Goal: Task Accomplishment & Management: Manage account settings

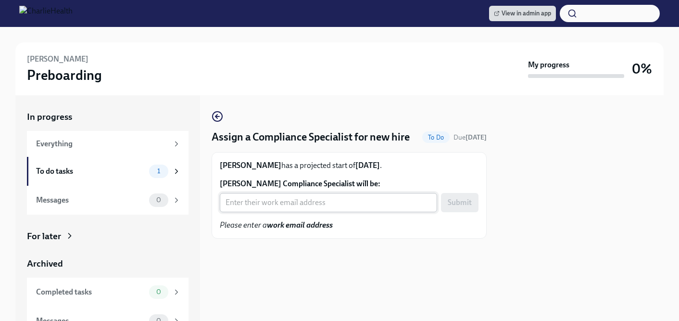
click at [280, 203] on input "Kyla Feld's Compliance Specialist will be:" at bounding box center [328, 202] width 217 height 19
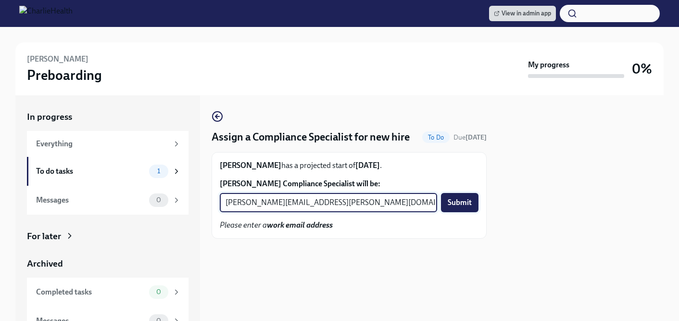
type input "briana.holloway@charliehealth.com"
click at [455, 207] on span "Submit" at bounding box center [460, 203] width 24 height 10
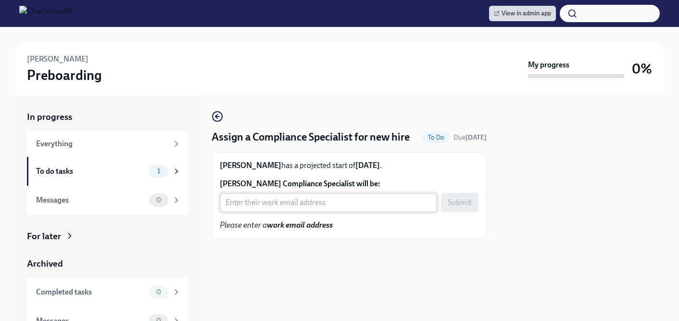
click at [302, 206] on input "[PERSON_NAME] Compliance Specialist will be:" at bounding box center [328, 202] width 217 height 19
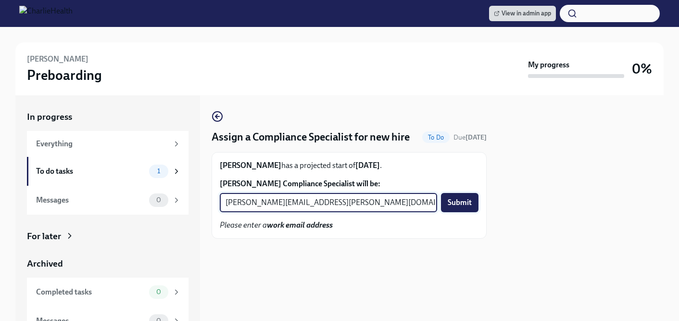
type input "[PERSON_NAME][EMAIL_ADDRESS][PERSON_NAME][DOMAIN_NAME]"
click at [461, 201] on span "Submit" at bounding box center [460, 203] width 24 height 10
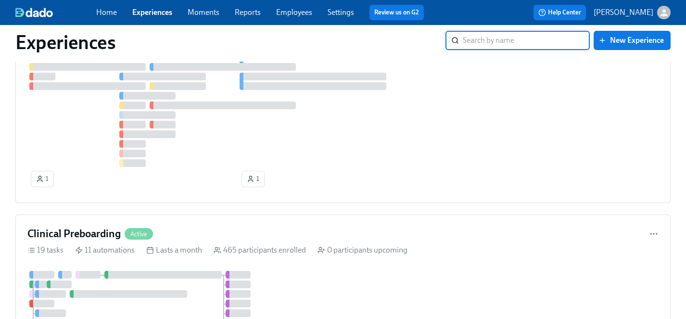
scroll to position [815, 0]
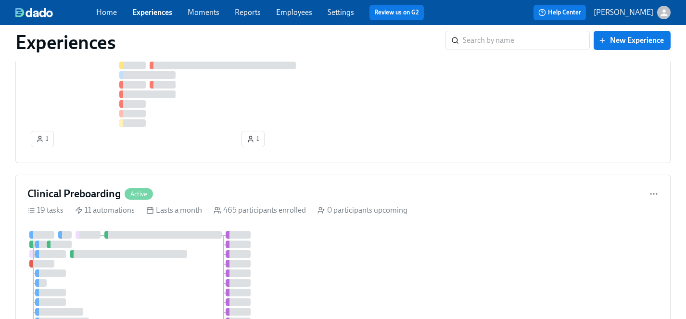
click at [290, 11] on link "Employees" at bounding box center [294, 12] width 36 height 9
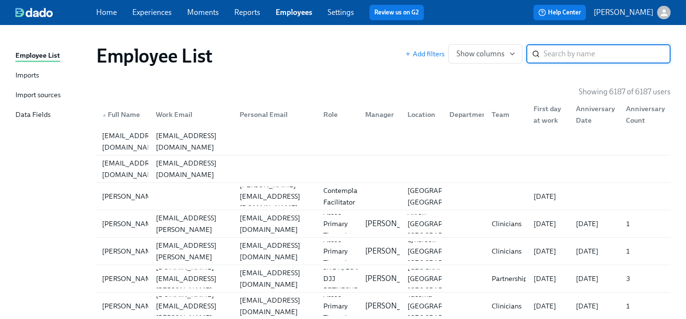
click at [551, 57] on input "search" at bounding box center [607, 53] width 127 height 19
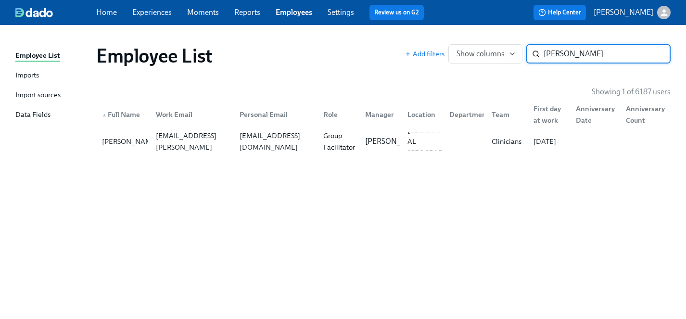
type input "kimberly ad"
click at [149, 12] on link "Experiences" at bounding box center [151, 12] width 39 height 9
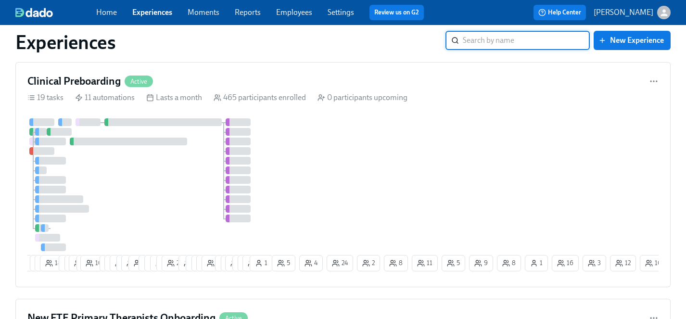
scroll to position [930, 0]
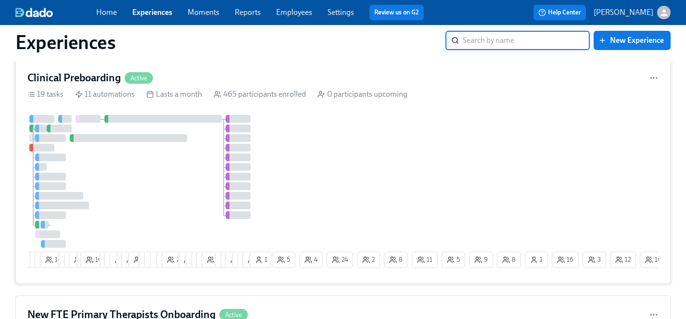
click at [170, 182] on div at bounding box center [148, 181] width 242 height 133
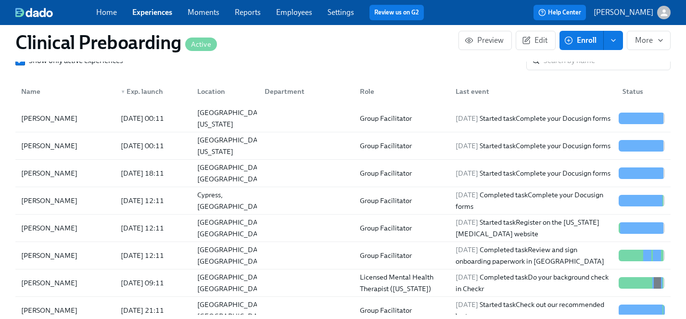
scroll to position [1087, 0]
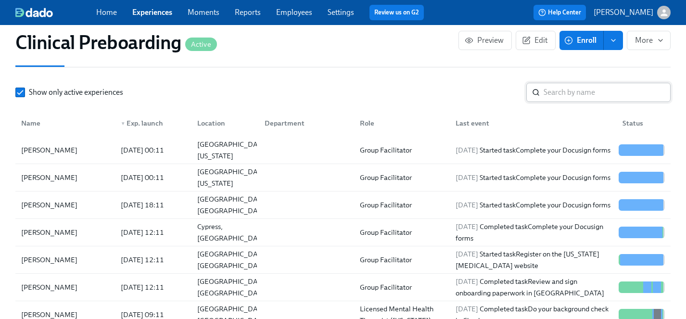
click at [570, 92] on input "search" at bounding box center [607, 92] width 127 height 19
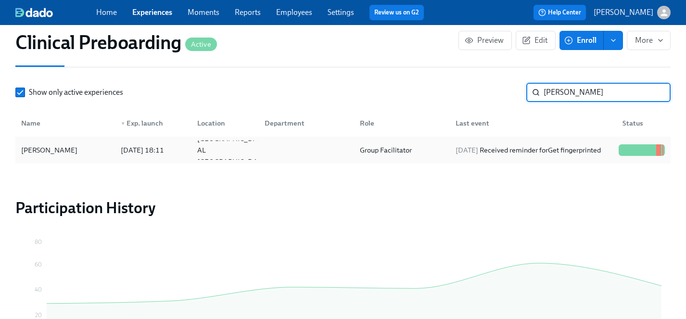
type input "kimberly ad"
click at [58, 150] on div "Kimberly Adams" at bounding box center [49, 150] width 64 height 12
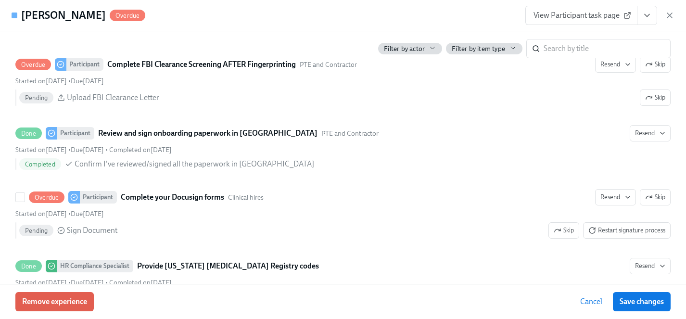
scroll to position [1515, 0]
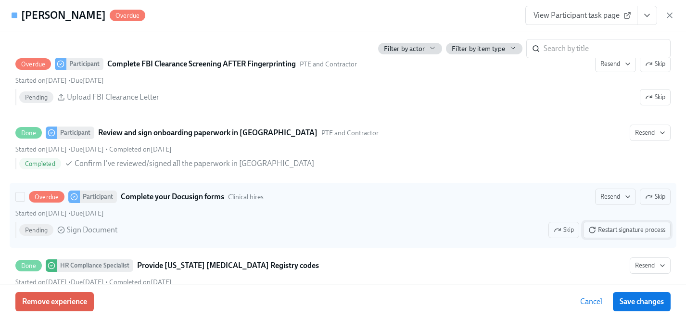
click at [614, 231] on span "Restart signature process" at bounding box center [626, 230] width 77 height 10
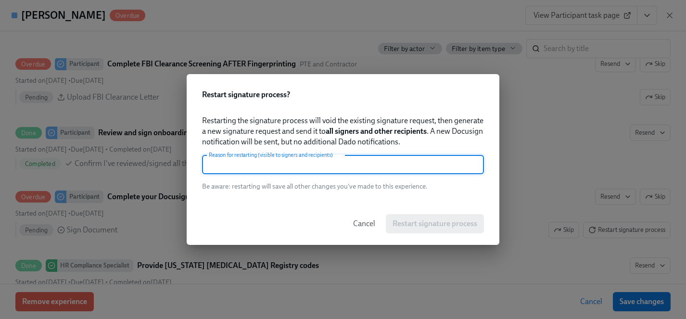
click at [343, 167] on input "text" at bounding box center [343, 164] width 282 height 19
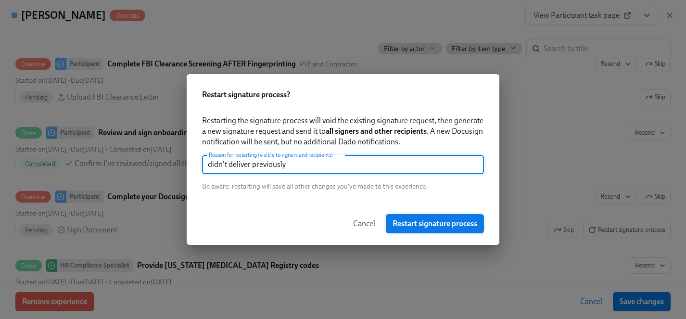
type input "didn't deliver previously"
click at [453, 225] on span "Restart signature process" at bounding box center [435, 224] width 85 height 10
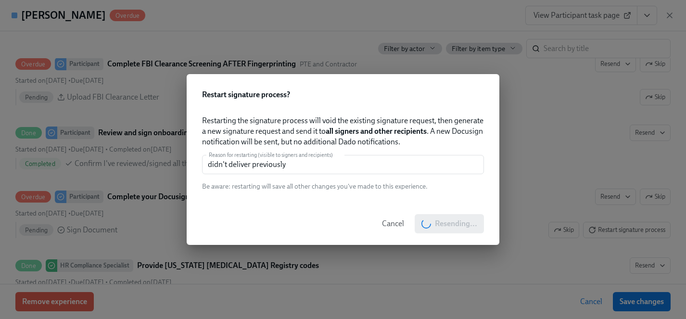
scroll to position [0, 12412]
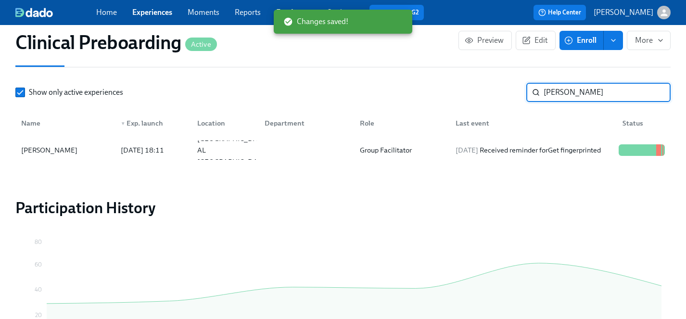
drag, startPoint x: 598, startPoint y: 98, endPoint x: 407, endPoint y: 97, distance: 191.5
click at [407, 97] on div "Show only active experiences kimberly ad ​" at bounding box center [342, 92] width 655 height 19
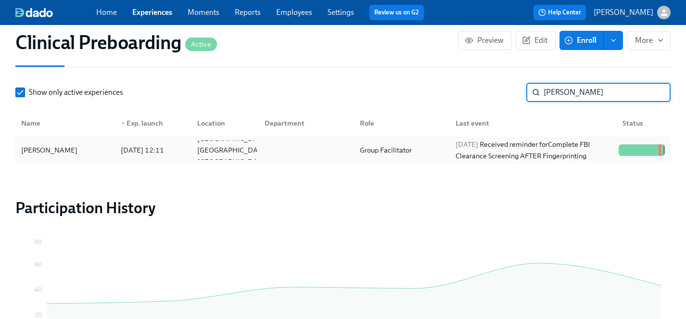
type input "peter fer"
click at [55, 150] on div "[PERSON_NAME]" at bounding box center [49, 150] width 64 height 12
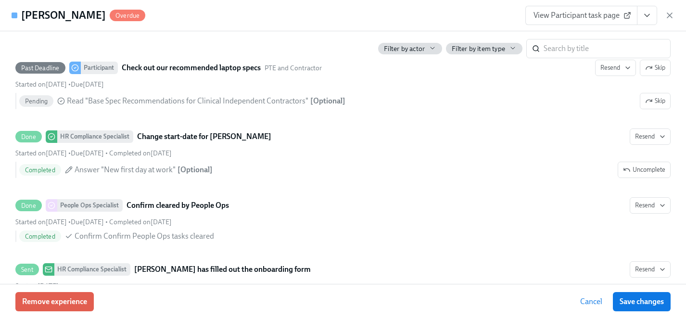
scroll to position [2023, 0]
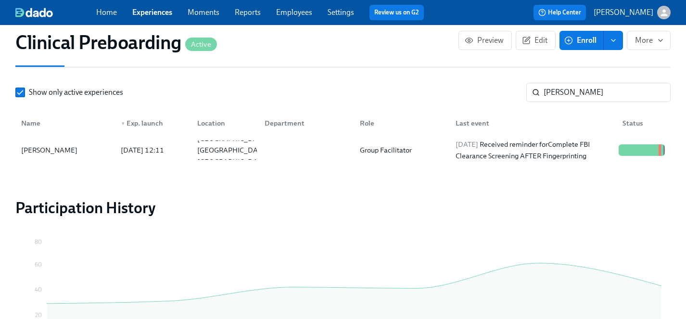
click at [145, 10] on link "Experiences" at bounding box center [152, 12] width 40 height 9
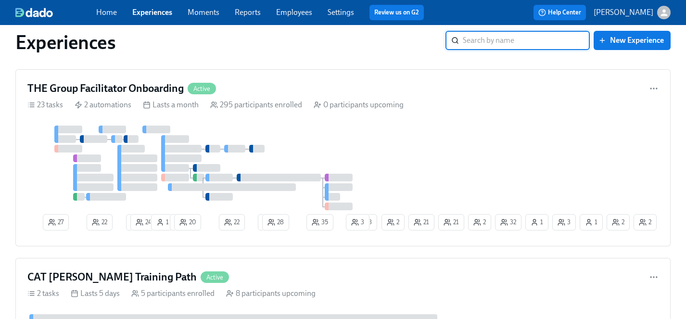
scroll to position [2671, 0]
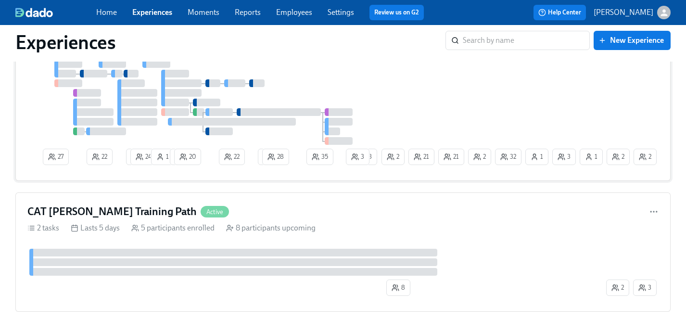
click at [391, 122] on div "27 22 1 24 1 1 20 22 1 28 35 2 32 2 2 3 1 21 1 21 23 2 3" at bounding box center [342, 114] width 631 height 109
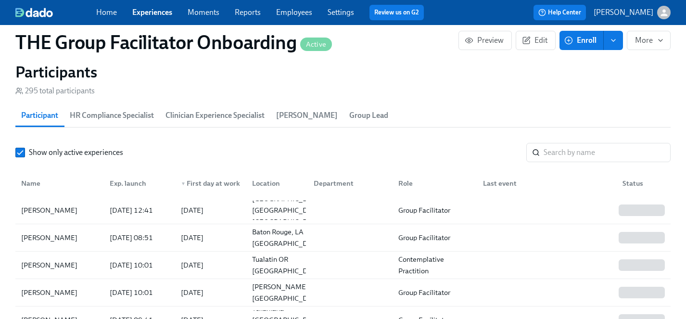
scroll to position [904, 0]
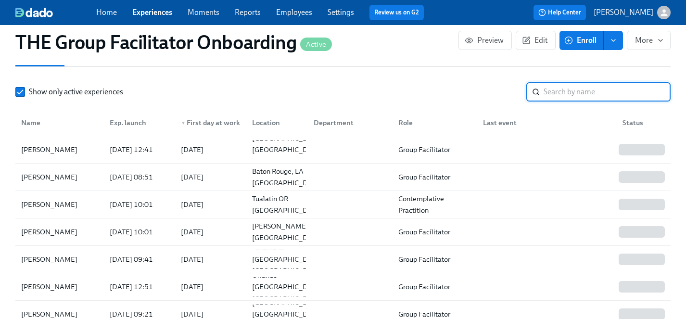
click at [564, 98] on input "search" at bounding box center [607, 91] width 127 height 19
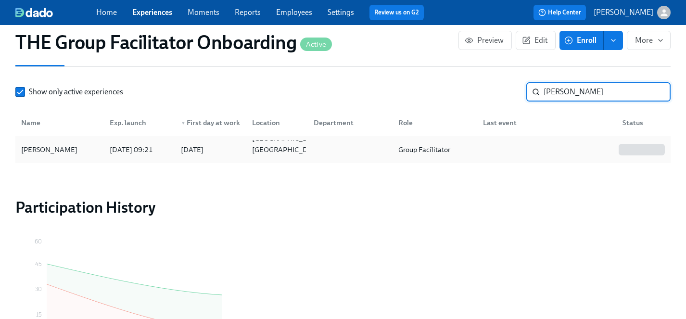
type input "peter"
click at [56, 149] on div "[PERSON_NAME]" at bounding box center [49, 150] width 64 height 12
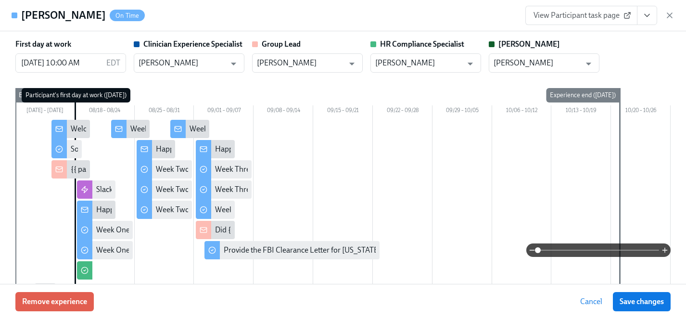
scroll to position [0, 14844]
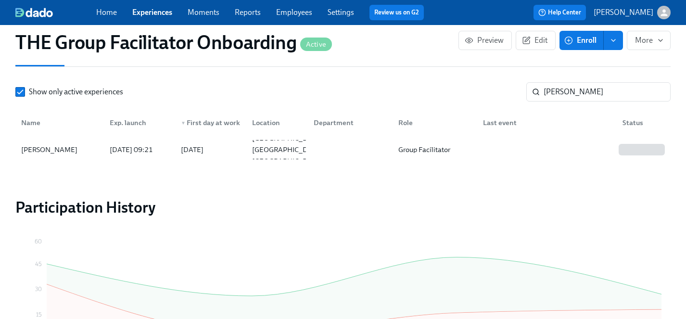
click at [151, 12] on link "Experiences" at bounding box center [152, 12] width 40 height 9
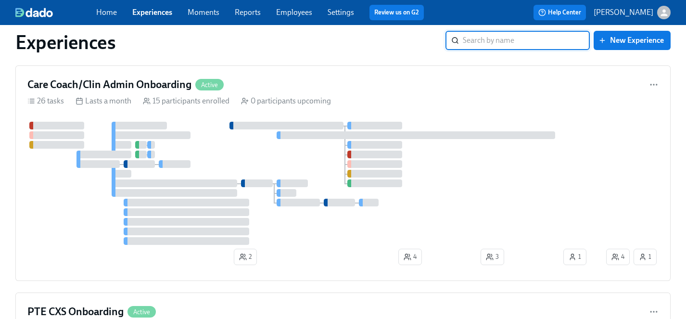
scroll to position [2910, 0]
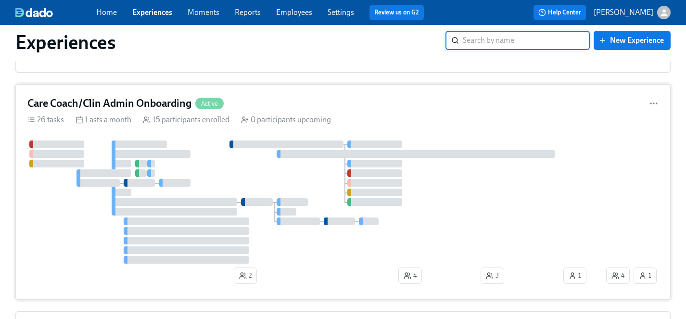
click at [459, 192] on div at bounding box center [315, 201] width 577 height 123
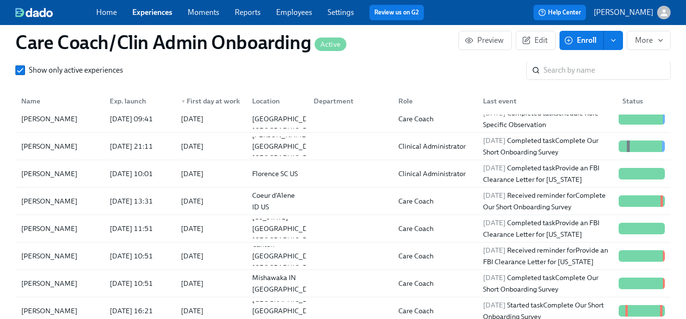
scroll to position [980, 0]
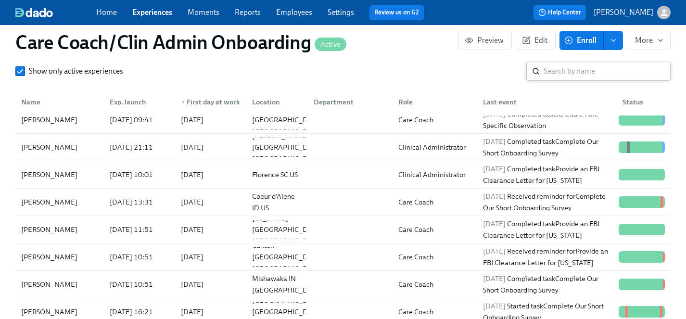
click at [556, 73] on input "search" at bounding box center [607, 71] width 127 height 19
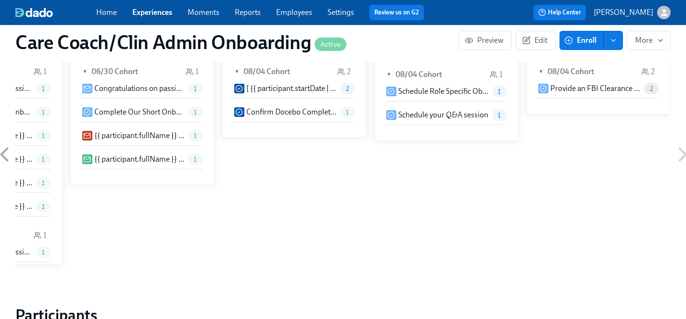
scroll to position [515, 0]
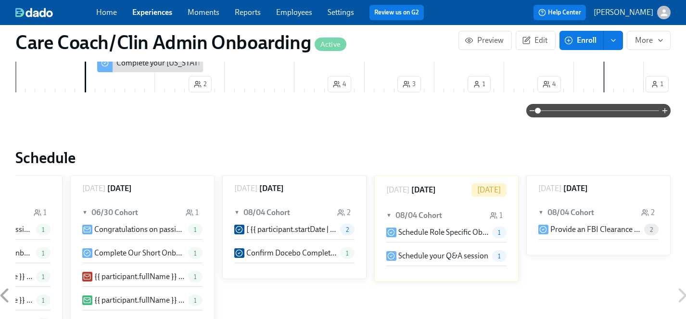
type input "wil"
click at [291, 13] on link "Employees" at bounding box center [294, 12] width 36 height 9
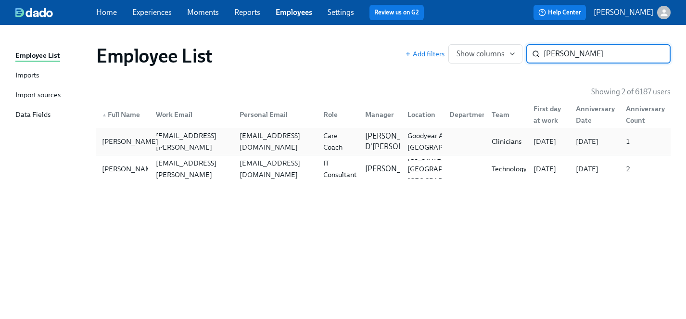
type input "joshua wil"
click at [112, 145] on div "Joshua Williams" at bounding box center [130, 142] width 64 height 12
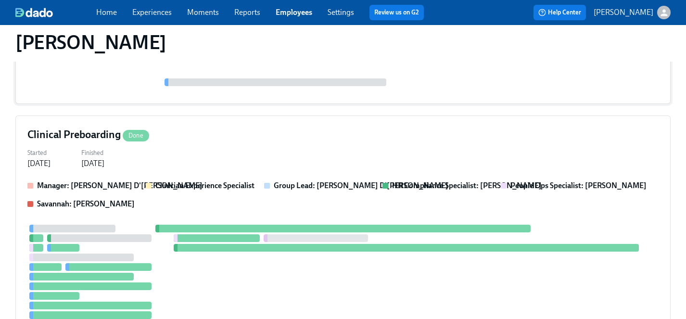
scroll to position [8, 0]
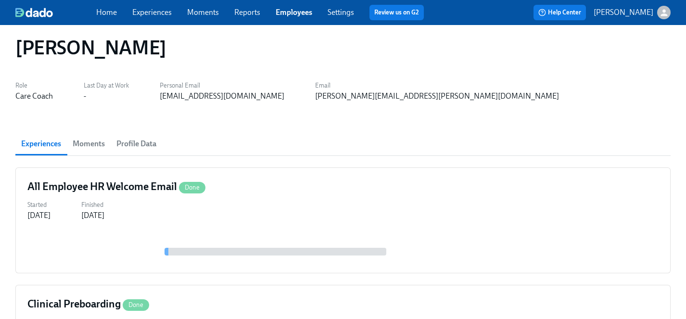
click at [89, 143] on span "Moments" at bounding box center [89, 143] width 32 height 13
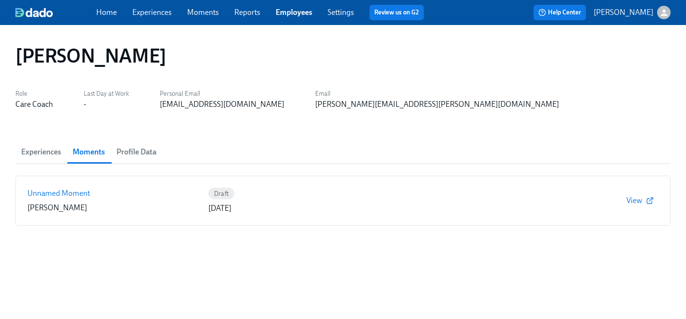
click at [140, 152] on span "Profile Data" at bounding box center [136, 151] width 40 height 13
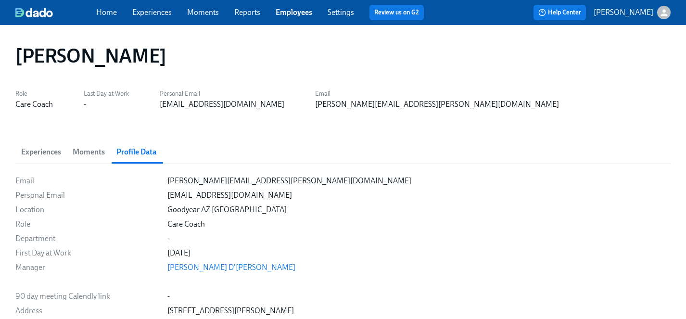
click at [41, 150] on span "Experiences" at bounding box center [41, 151] width 40 height 13
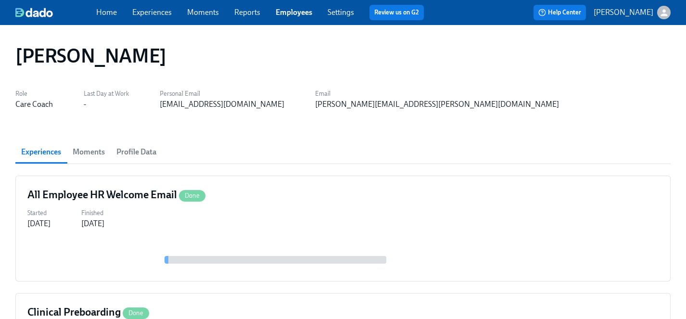
click at [150, 14] on link "Experiences" at bounding box center [151, 12] width 39 height 9
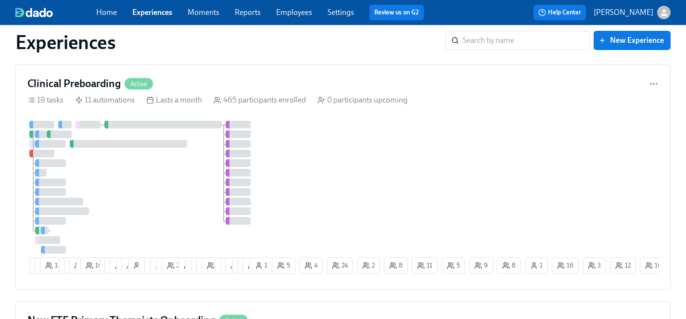
scroll to position [927, 0]
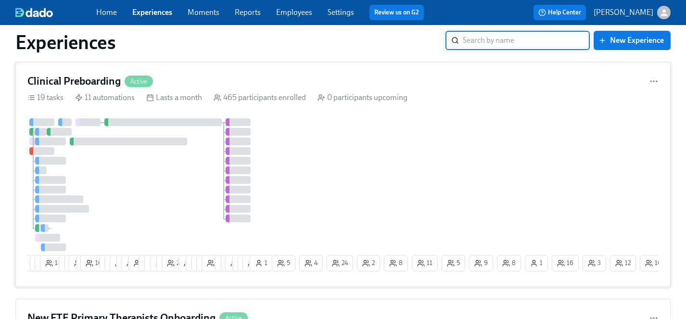
click at [331, 171] on div "7 8 12 18 9 9 10 5 10 7 17 15 6 24 3 11 11 12 17 25 10 6 6 14 16 1 4 11 7 8 14 …" at bounding box center [342, 196] width 631 height 157
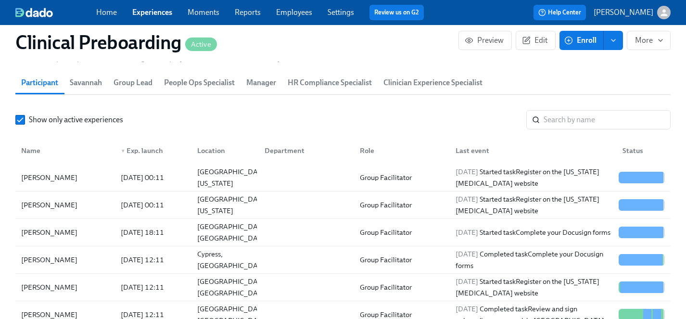
scroll to position [1046, 0]
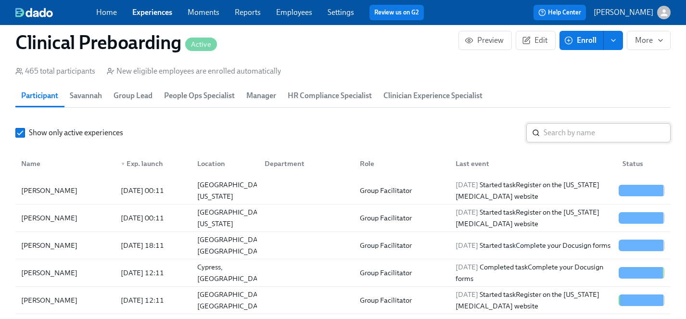
click at [573, 132] on input "search" at bounding box center [607, 132] width 127 height 19
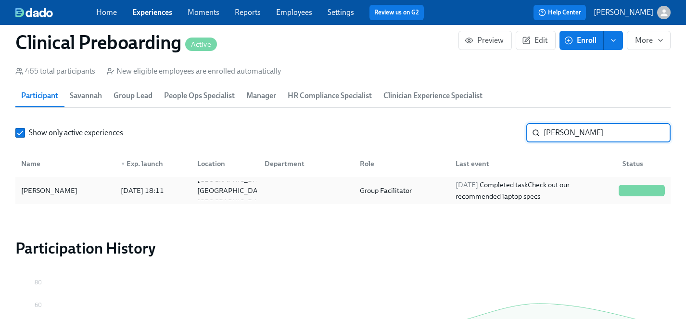
click at [41, 188] on div "Jamie Hunt" at bounding box center [49, 191] width 64 height 12
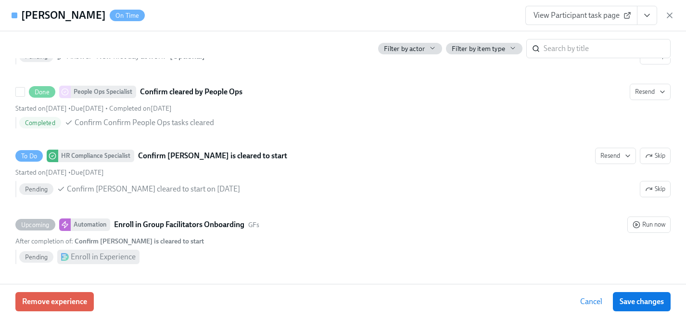
scroll to position [1972, 0]
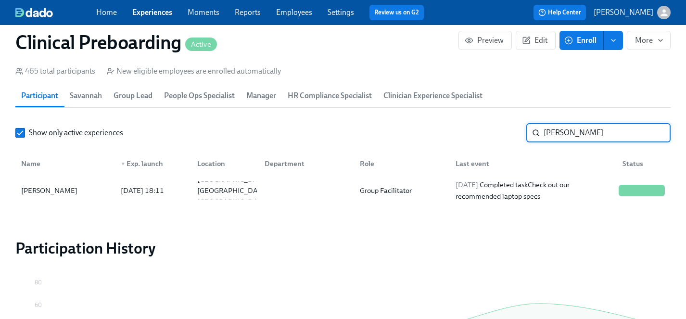
click at [582, 131] on input "jamie h" at bounding box center [607, 132] width 127 height 19
drag, startPoint x: 582, startPoint y: 131, endPoint x: 389, endPoint y: 131, distance: 193.4
click at [389, 131] on div "Show only active experiences jamie h ​" at bounding box center [342, 132] width 655 height 19
type input "ashley hel"
click at [39, 188] on div "Ashley Helmi" at bounding box center [49, 191] width 64 height 12
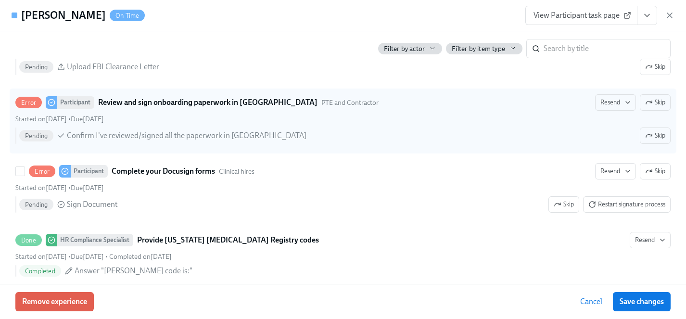
scroll to position [1543, 0]
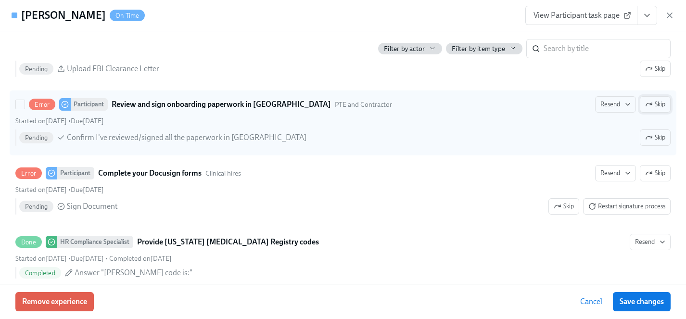
click at [659, 103] on span "Skip" at bounding box center [655, 105] width 20 height 10
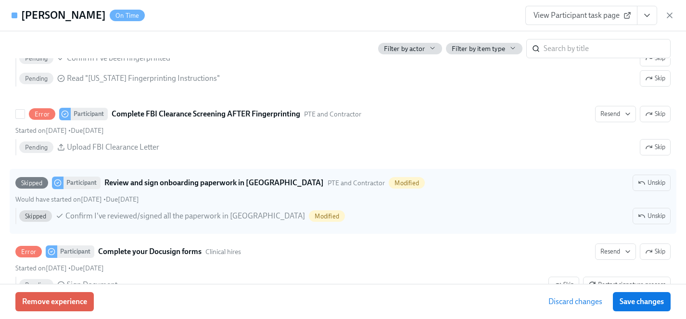
scroll to position [1467, 0]
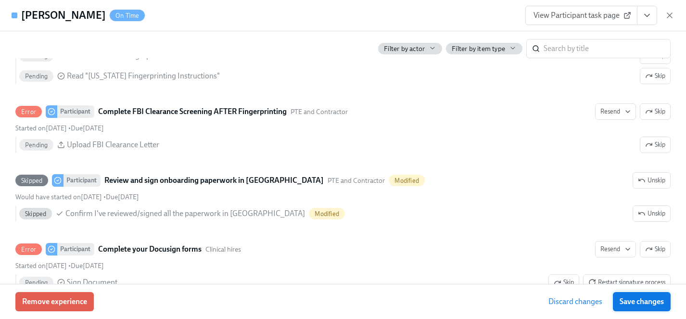
click at [654, 305] on span "Save changes" at bounding box center [642, 302] width 44 height 10
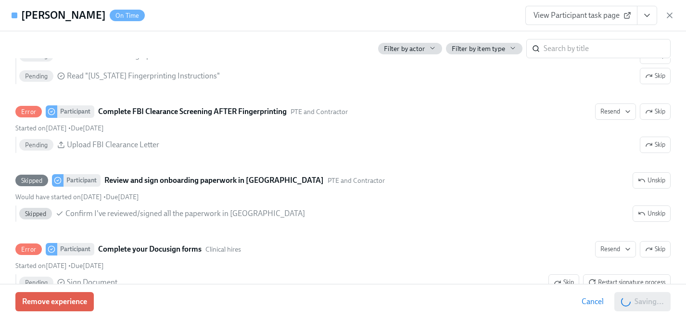
scroll to position [0, 12412]
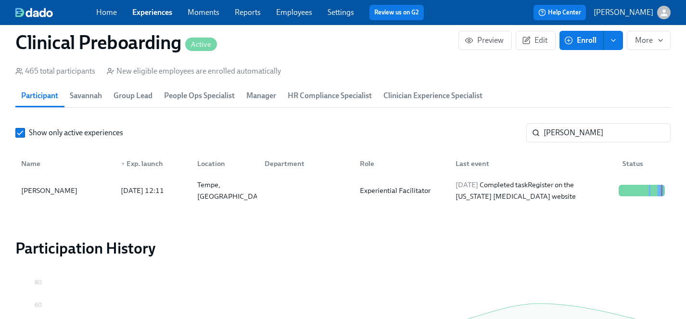
click at [287, 13] on link "Employees" at bounding box center [294, 12] width 36 height 9
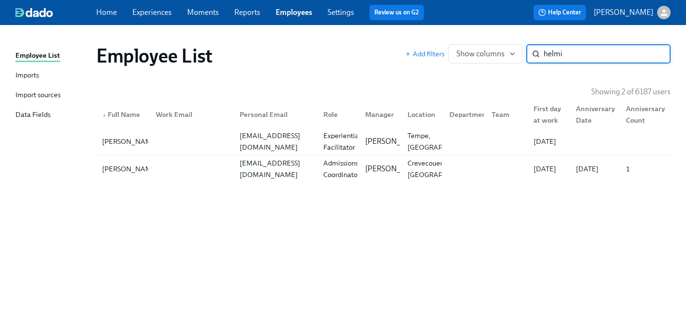
type input "helmi"
click at [158, 17] on span "Experiences" at bounding box center [151, 12] width 39 height 11
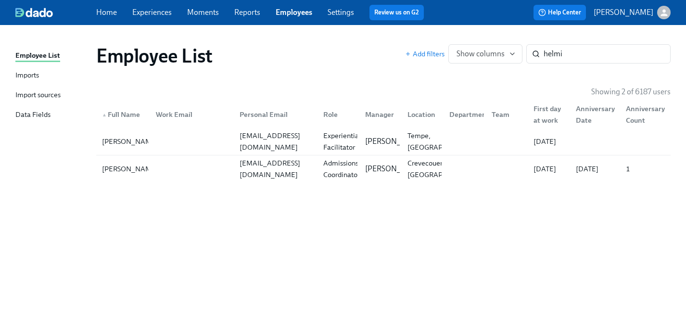
click at [143, 12] on link "Experiences" at bounding box center [151, 12] width 39 height 9
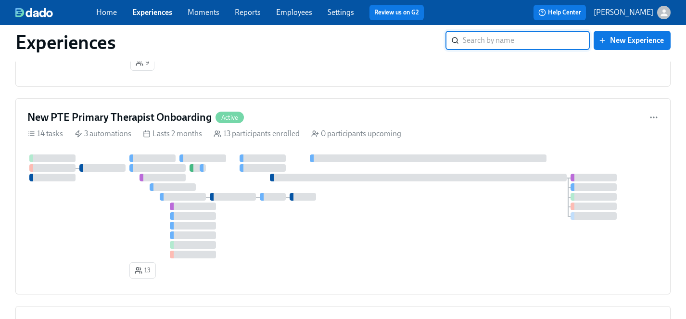
scroll to position [1335, 0]
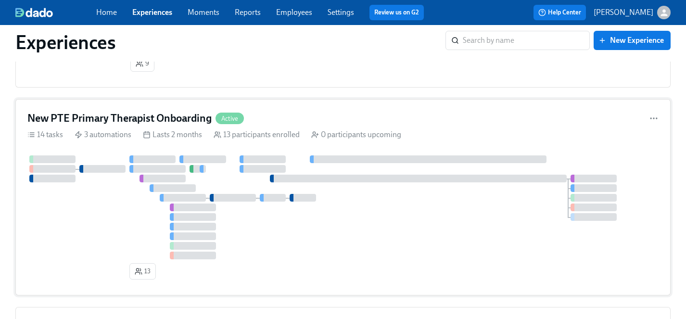
click at [114, 232] on div at bounding box center [342, 207] width 631 height 104
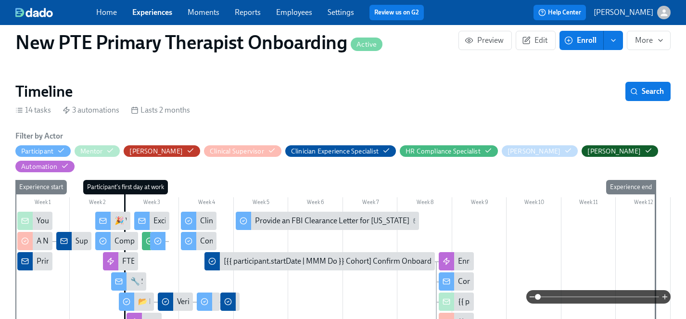
scroll to position [61, 0]
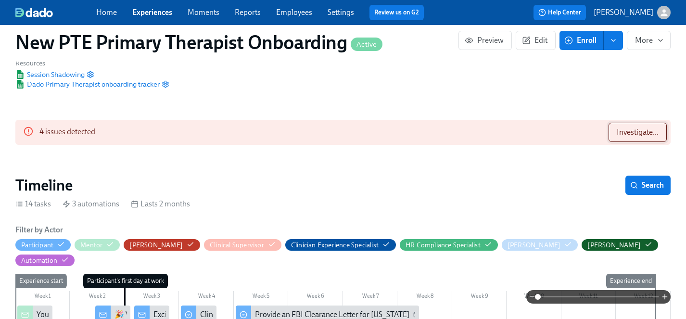
click at [636, 132] on span "Investigate..." at bounding box center [638, 132] width 42 height 10
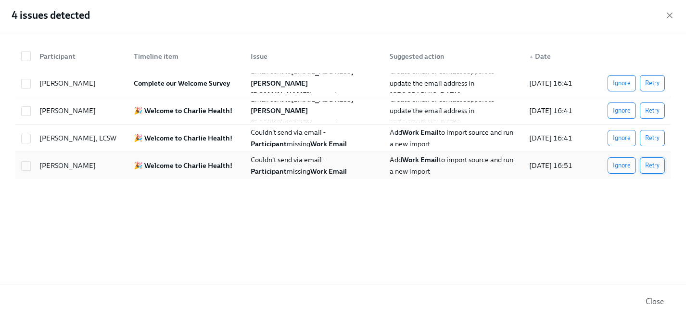
click at [646, 165] on span "Retry" at bounding box center [652, 166] width 14 height 10
click at [652, 135] on span "Retry" at bounding box center [652, 138] width 14 height 10
click at [624, 84] on span "Ignore" at bounding box center [622, 83] width 18 height 10
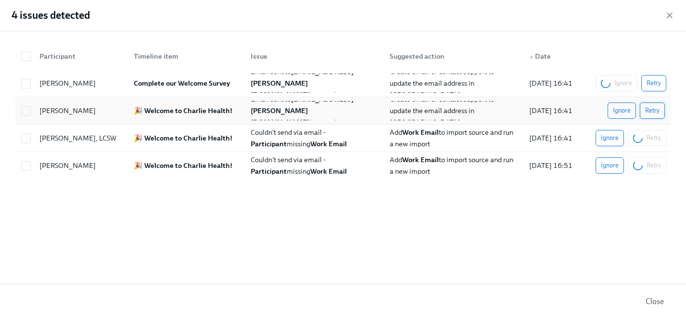
click at [652, 104] on button "Retry" at bounding box center [652, 110] width 25 height 16
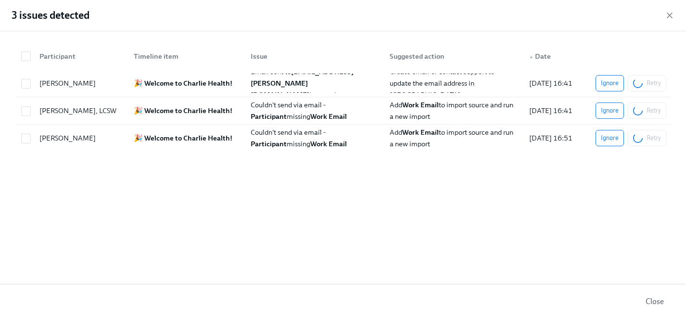
scroll to position [0, 600]
click at [669, 13] on icon "button" at bounding box center [670, 16] width 10 height 10
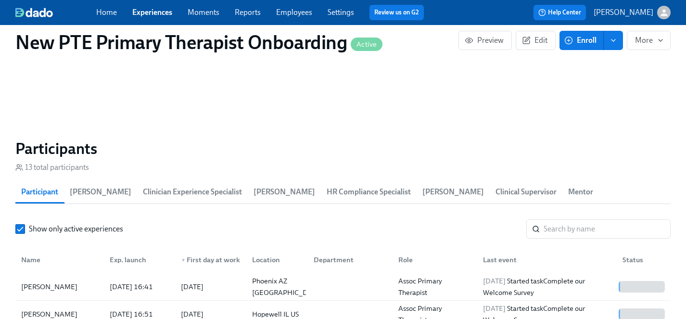
scroll to position [842, 0]
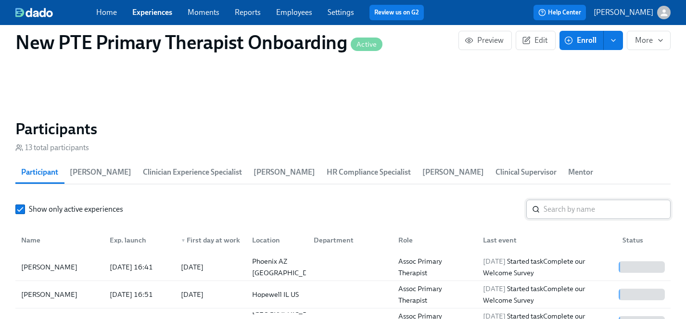
click at [570, 200] on input "search" at bounding box center [607, 209] width 127 height 19
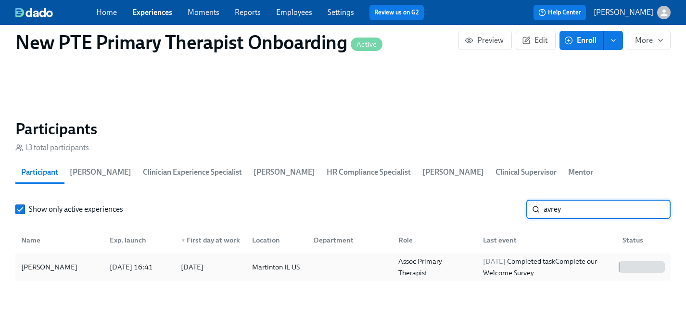
click at [52, 261] on div "Avrey Stevenson" at bounding box center [49, 267] width 64 height 12
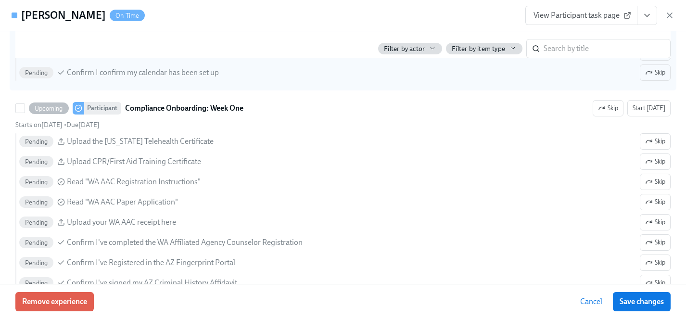
scroll to position [1274, 0]
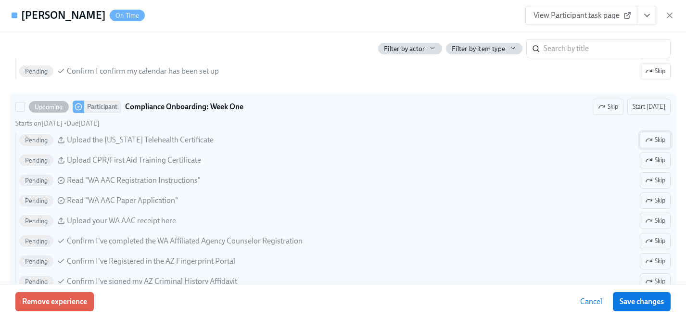
click at [657, 138] on span "Skip" at bounding box center [655, 140] width 20 height 10
click at [659, 180] on span "Skip" at bounding box center [655, 181] width 20 height 10
click at [654, 196] on span "Skip" at bounding box center [655, 201] width 20 height 10
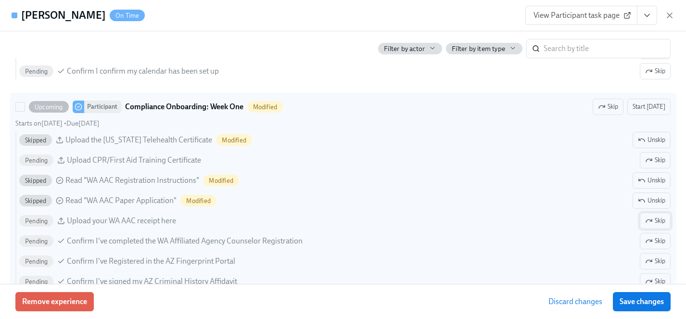
click at [652, 219] on span "Skip" at bounding box center [655, 221] width 20 height 10
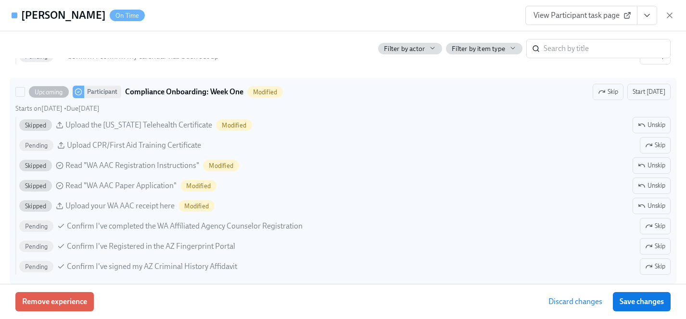
scroll to position [1295, 0]
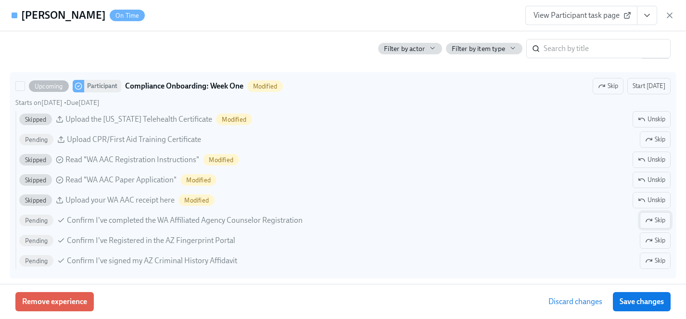
click at [668, 217] on button "Skip" at bounding box center [655, 220] width 31 height 16
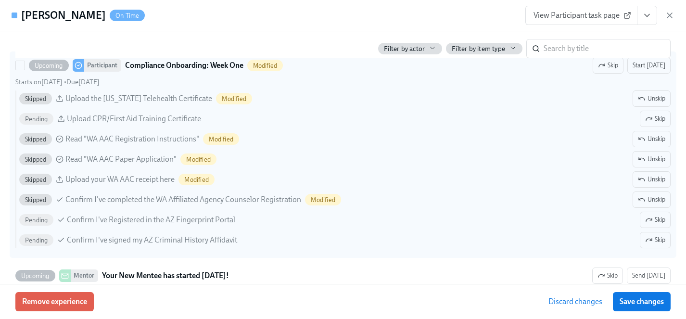
scroll to position [1316, 0]
click at [653, 219] on span "Skip" at bounding box center [655, 220] width 20 height 10
click at [653, 242] on span "Skip" at bounding box center [655, 240] width 20 height 10
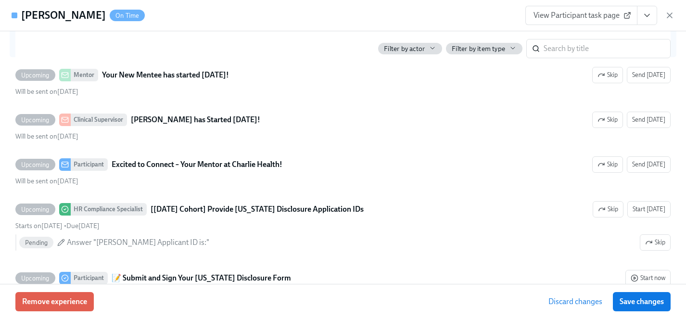
scroll to position [1523, 0]
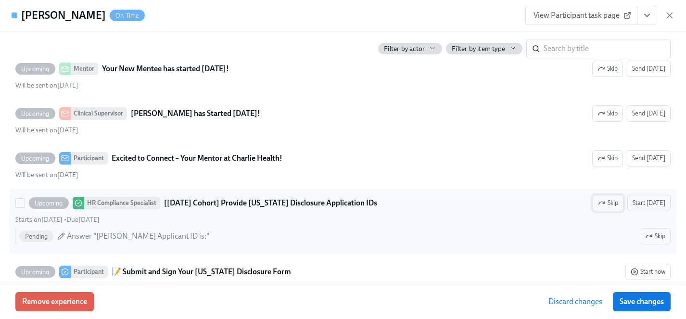
click at [615, 203] on span "Skip" at bounding box center [608, 203] width 20 height 10
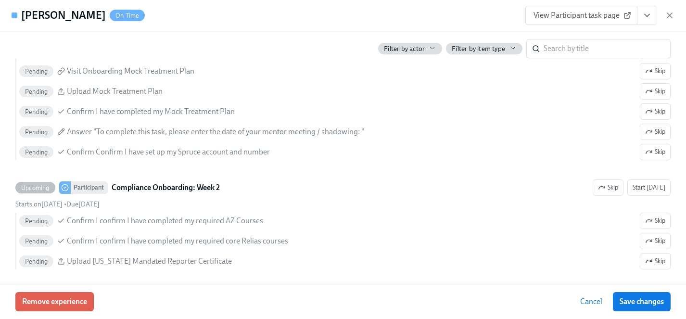
scroll to position [1897, 0]
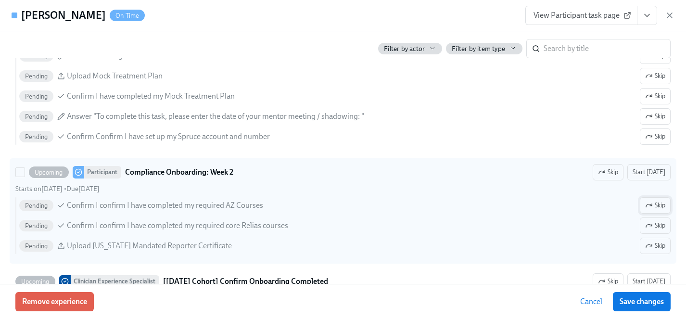
click at [655, 204] on span "Skip" at bounding box center [655, 206] width 20 height 10
click at [657, 246] on span "Skip" at bounding box center [655, 246] width 20 height 10
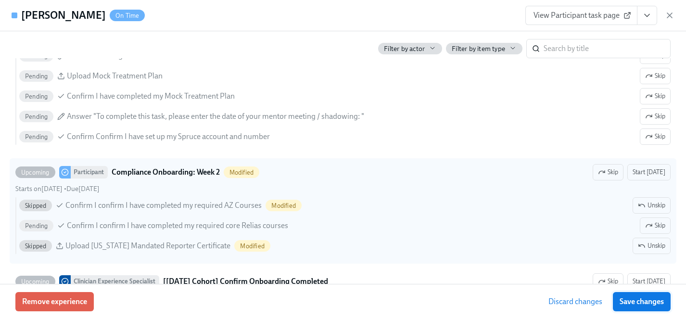
click at [644, 301] on span "Save changes" at bounding box center [642, 302] width 44 height 10
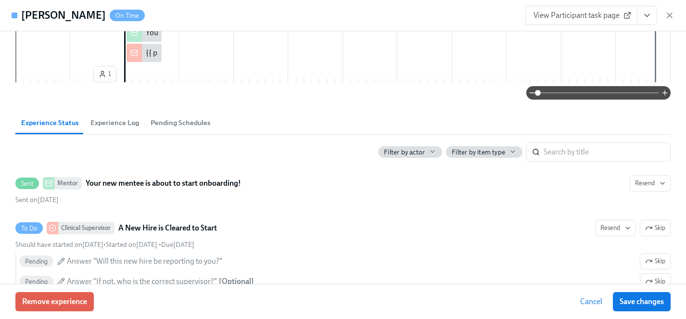
scroll to position [295, 0]
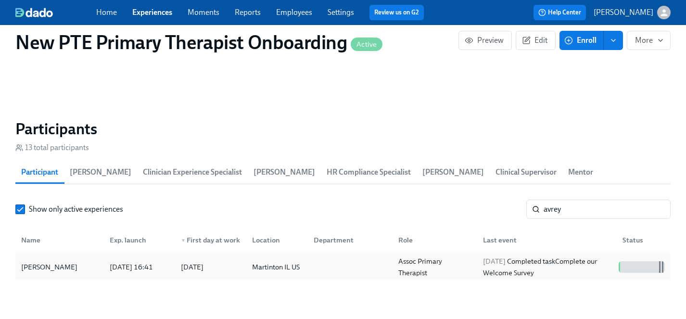
click at [46, 261] on div "Avrey Stevenson" at bounding box center [49, 267] width 64 height 12
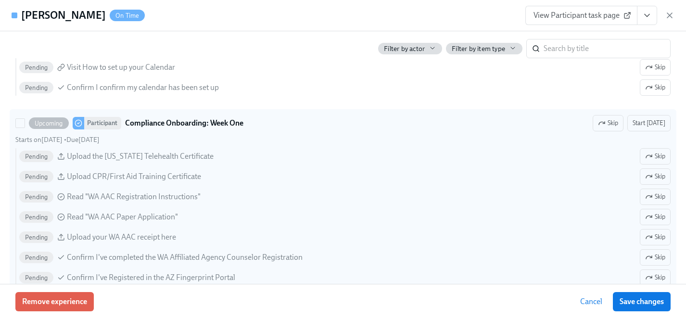
scroll to position [1259, 0]
click at [657, 153] on span "Skip" at bounding box center [655, 156] width 20 height 10
click at [663, 196] on span "Skip" at bounding box center [655, 196] width 20 height 10
click at [663, 215] on span "Skip" at bounding box center [655, 217] width 20 height 10
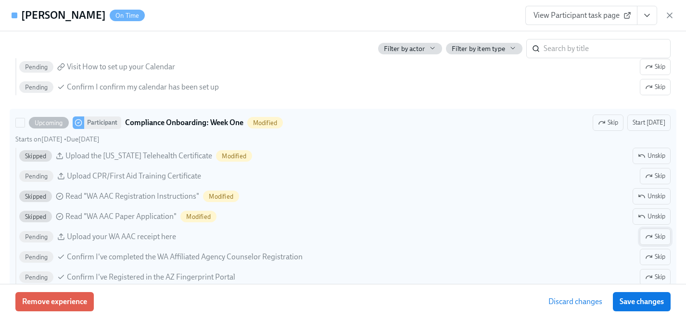
click at [663, 236] on span "Skip" at bounding box center [655, 237] width 20 height 10
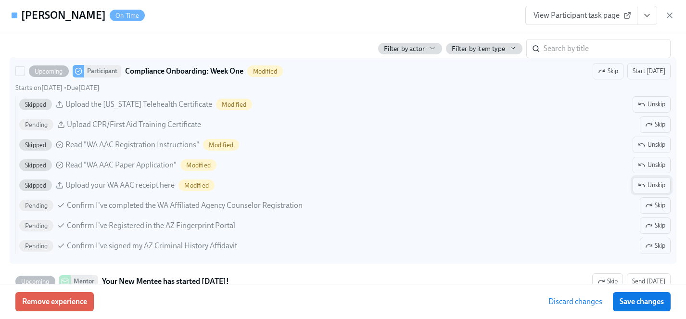
scroll to position [1312, 0]
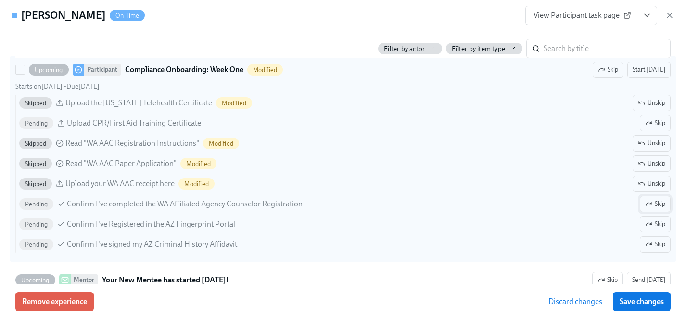
click at [660, 209] on button "Skip" at bounding box center [655, 204] width 31 height 16
click at [660, 223] on span "Skip" at bounding box center [655, 224] width 20 height 10
click at [662, 242] on span "Skip" at bounding box center [655, 245] width 20 height 10
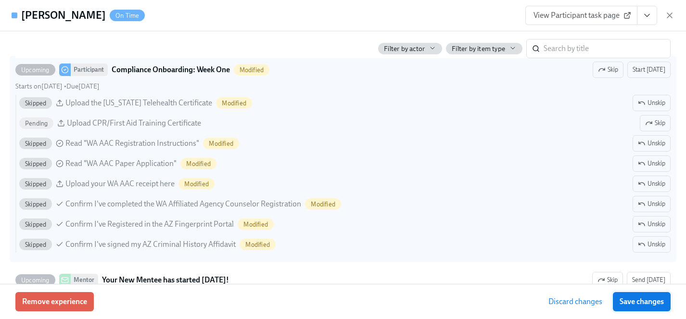
click at [656, 306] on span "Save changes" at bounding box center [642, 302] width 44 height 10
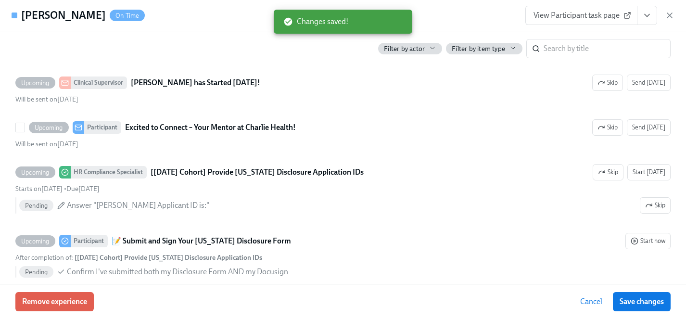
scroll to position [1561, 0]
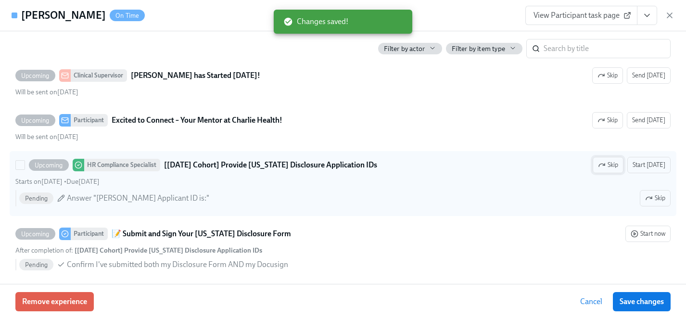
click at [613, 166] on span "Skip" at bounding box center [608, 165] width 20 height 10
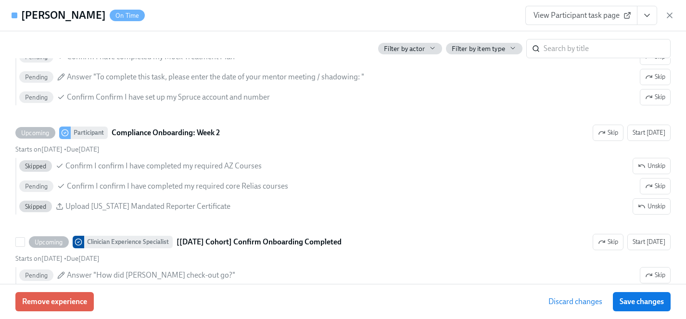
scroll to position [1951, 0]
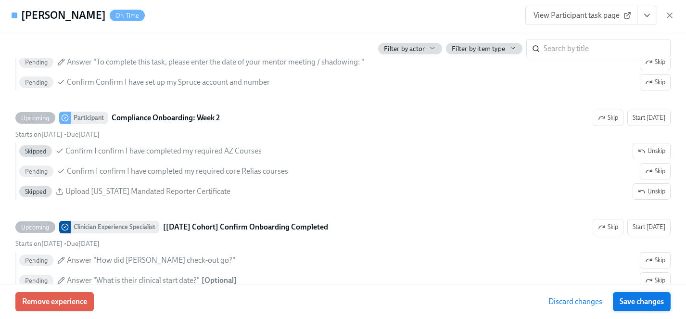
click at [656, 299] on span "Save changes" at bounding box center [642, 302] width 44 height 10
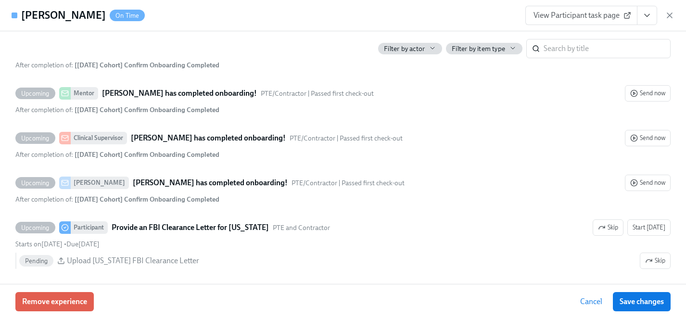
scroll to position [2225, 0]
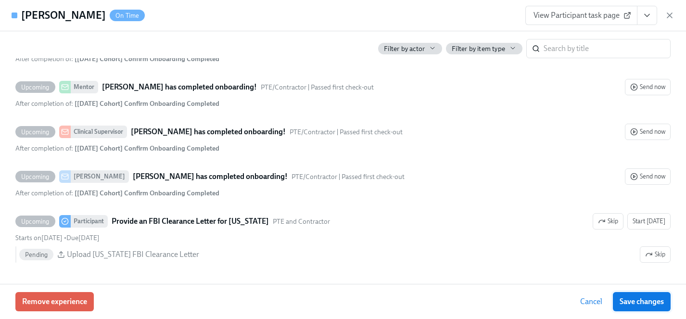
click at [643, 301] on span "Save changes" at bounding box center [642, 302] width 44 height 10
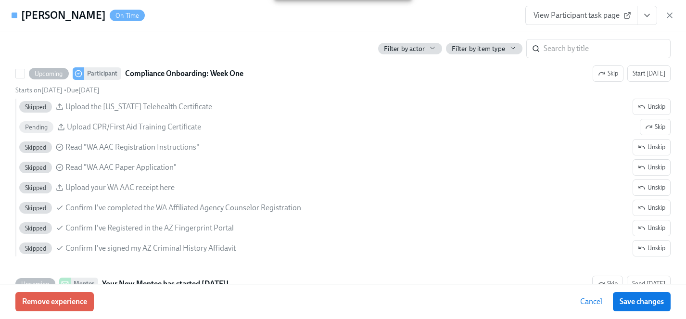
scroll to position [1303, 0]
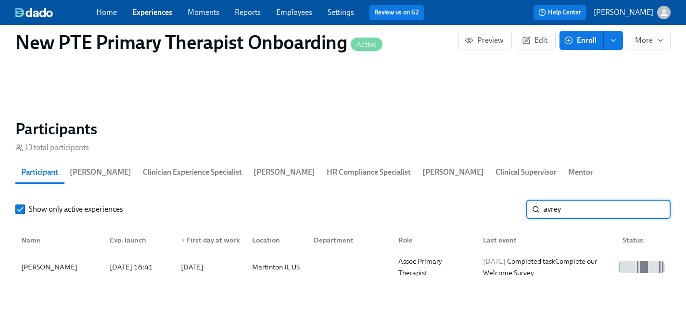
drag, startPoint x: 574, startPoint y: 192, endPoint x: 521, endPoint y: 193, distance: 53.9
click at [521, 200] on div "Show only active experiences avrey ​" at bounding box center [342, 209] width 655 height 19
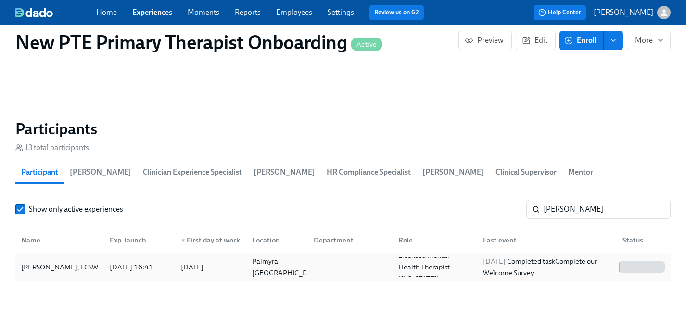
click at [62, 261] on div "[PERSON_NAME], LCSW" at bounding box center [59, 267] width 85 height 12
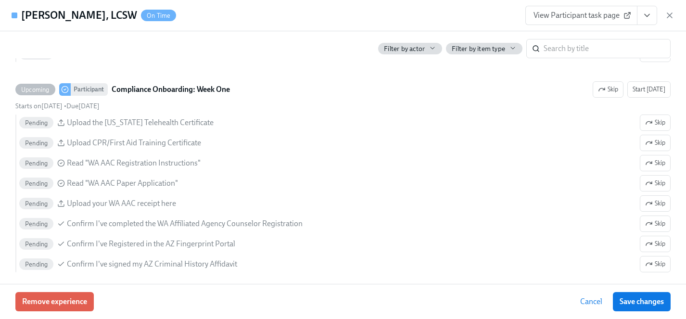
scroll to position [1313, 0]
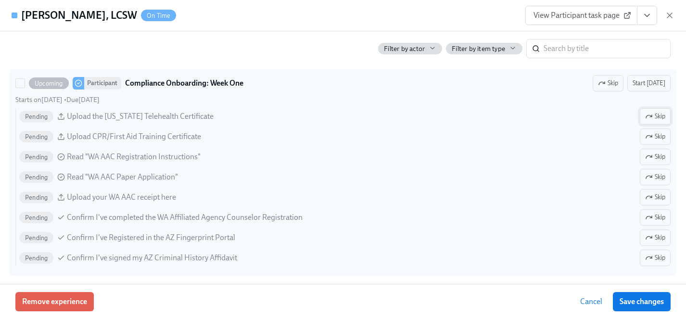
click at [661, 115] on span "Skip" at bounding box center [655, 117] width 20 height 10
click at [657, 163] on button "Skip" at bounding box center [655, 157] width 31 height 16
click at [657, 179] on span "Skip" at bounding box center [655, 177] width 20 height 10
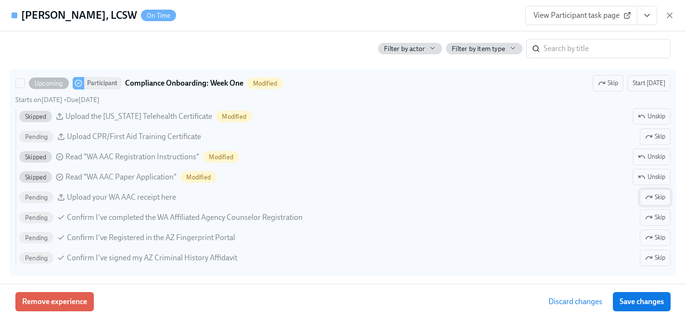
click at [657, 192] on span "Skip" at bounding box center [655, 197] width 20 height 10
click at [657, 218] on span "Skip" at bounding box center [655, 218] width 20 height 10
click at [657, 237] on span "Skip" at bounding box center [655, 238] width 20 height 10
click at [657, 258] on span "Skip" at bounding box center [655, 258] width 20 height 10
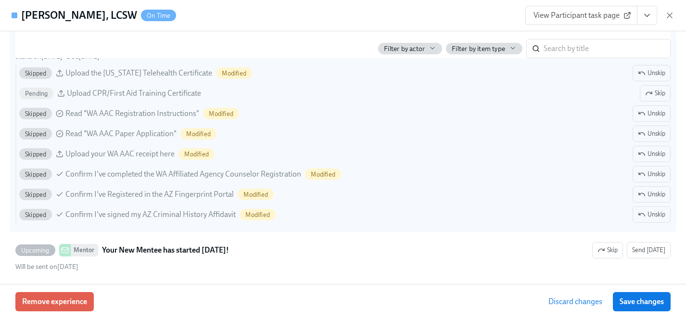
scroll to position [1358, 0]
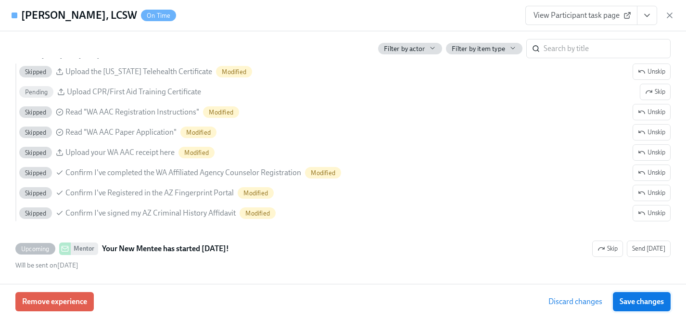
click at [638, 303] on span "Save changes" at bounding box center [642, 302] width 44 height 10
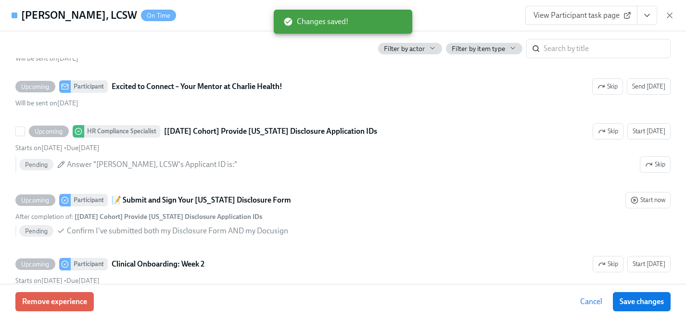
scroll to position [1612, 0]
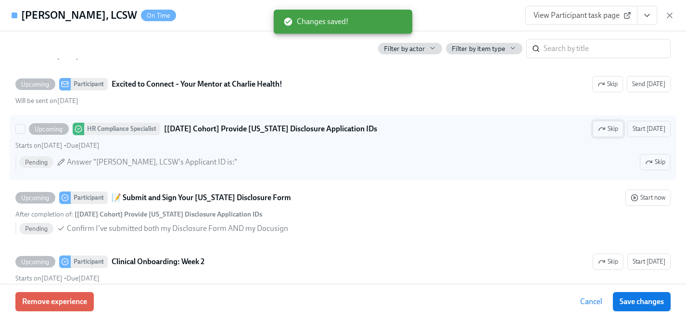
click at [618, 127] on span "Skip" at bounding box center [608, 129] width 20 height 10
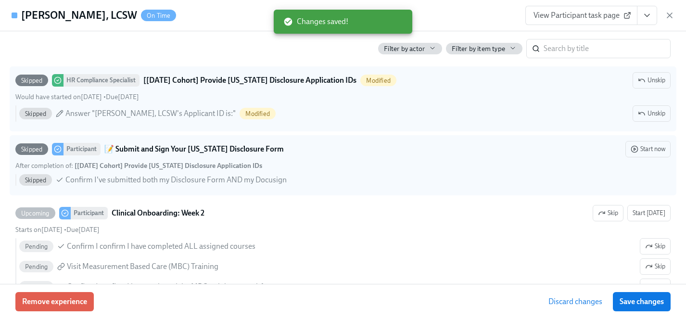
scroll to position [1669, 0]
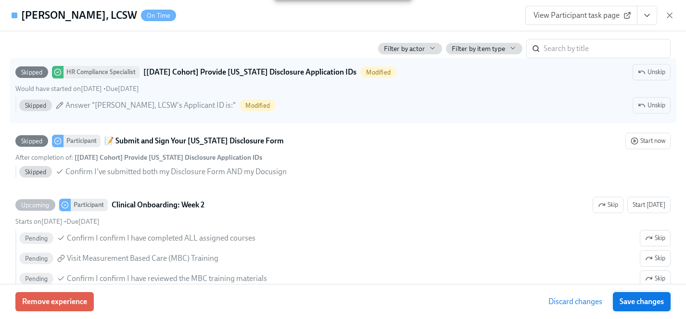
click at [661, 303] on span "Save changes" at bounding box center [642, 302] width 44 height 10
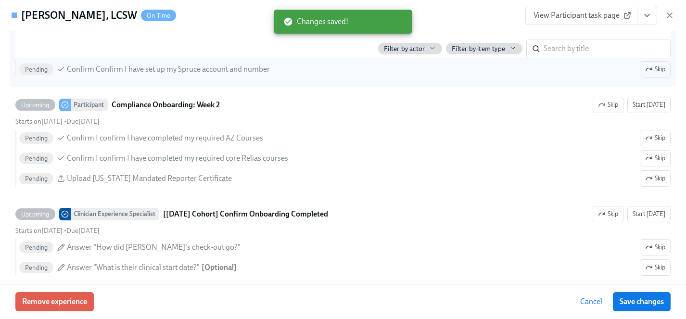
scroll to position [1981, 0]
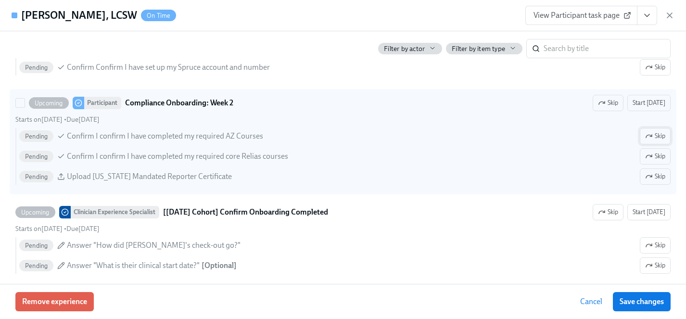
click at [653, 136] on span "Skip" at bounding box center [655, 136] width 20 height 10
click at [652, 178] on icon "button" at bounding box center [649, 177] width 8 height 8
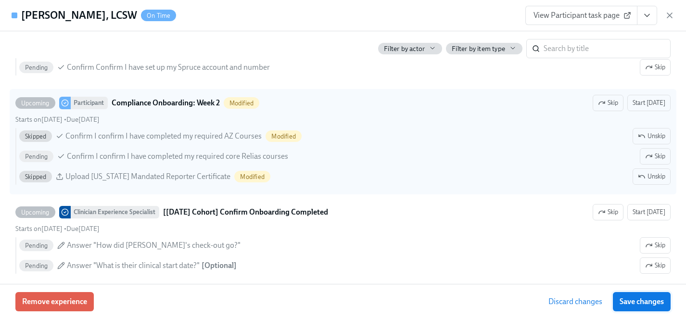
click at [646, 301] on span "Save changes" at bounding box center [642, 302] width 44 height 10
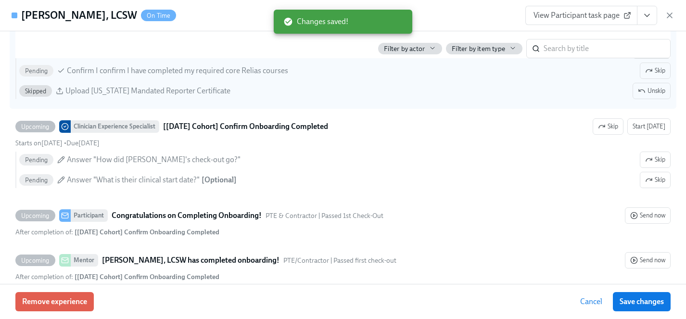
scroll to position [2078, 0]
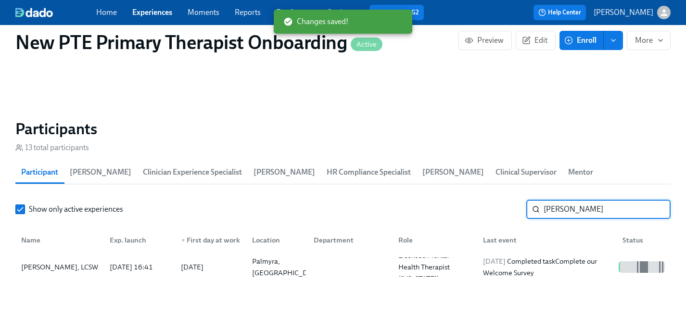
drag, startPoint x: 586, startPoint y: 195, endPoint x: 499, endPoint y: 195, distance: 86.6
click at [499, 200] on div "Show only active experiences latashia ​" at bounding box center [342, 209] width 655 height 19
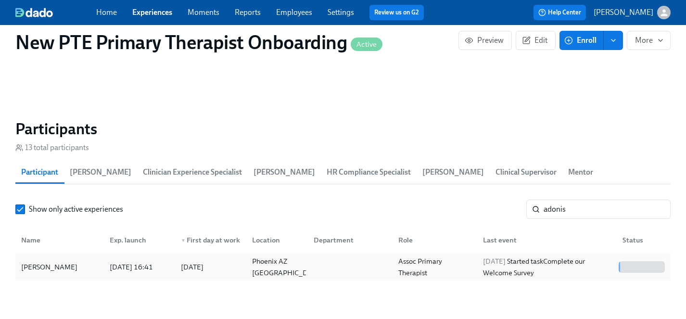
click at [49, 261] on div "Adonis Dees" at bounding box center [49, 267] width 64 height 12
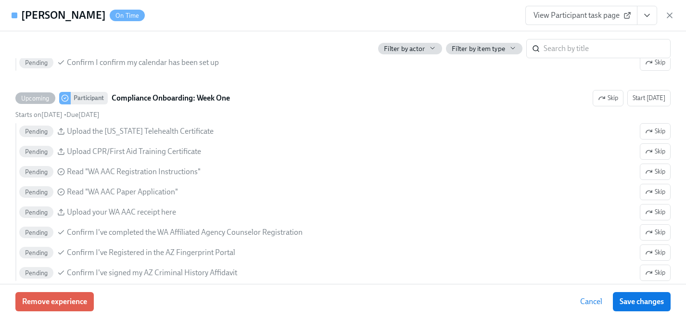
scroll to position [1287, 0]
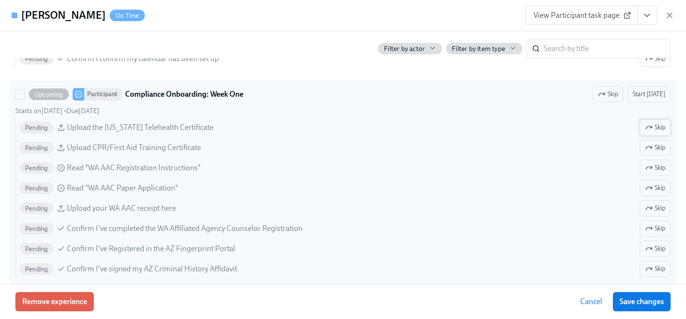
click at [658, 125] on span "Skip" at bounding box center [655, 128] width 20 height 10
click at [655, 170] on span "Skip" at bounding box center [655, 168] width 20 height 10
click at [655, 191] on span "Skip" at bounding box center [655, 188] width 20 height 10
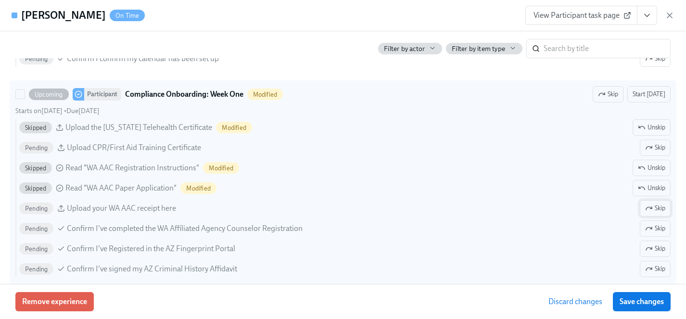
click at [655, 207] on span "Skip" at bounding box center [655, 209] width 20 height 10
click at [656, 228] on span "Skip" at bounding box center [655, 229] width 20 height 10
click at [656, 248] on span "Skip" at bounding box center [655, 249] width 20 height 10
click at [659, 247] on span "Unskip" at bounding box center [651, 249] width 27 height 10
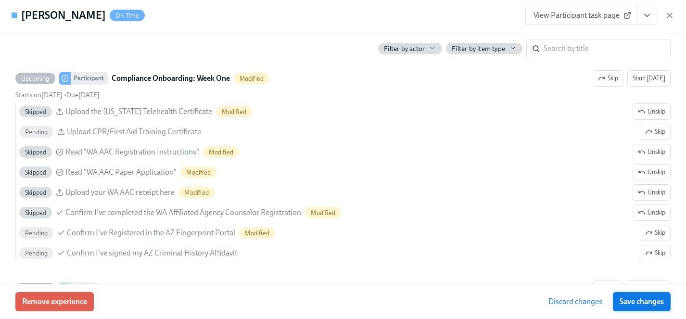
click at [646, 301] on span "Save changes" at bounding box center [642, 302] width 44 height 10
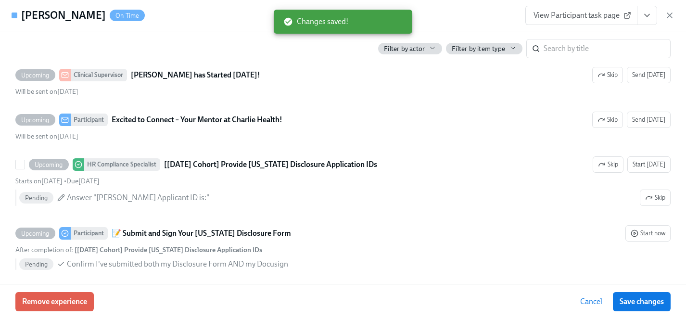
scroll to position [1562, 0]
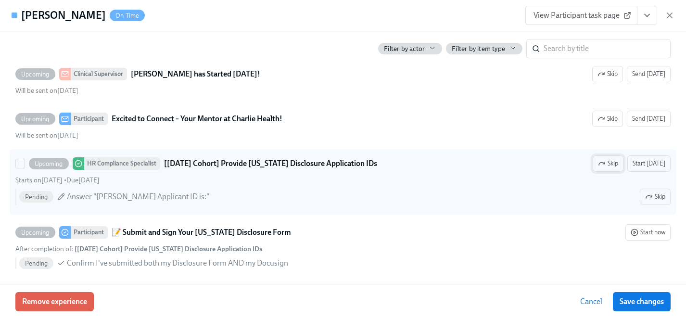
click at [614, 166] on span "Skip" at bounding box center [608, 164] width 20 height 10
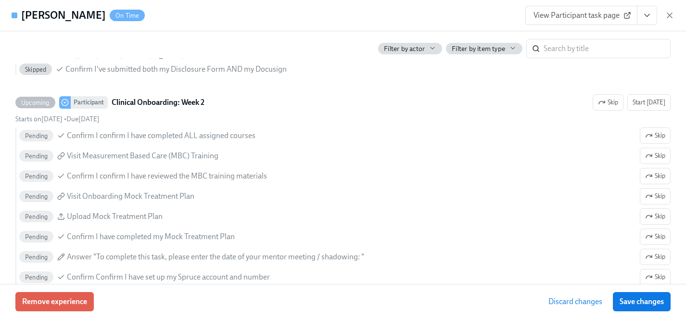
scroll to position [1766, 0]
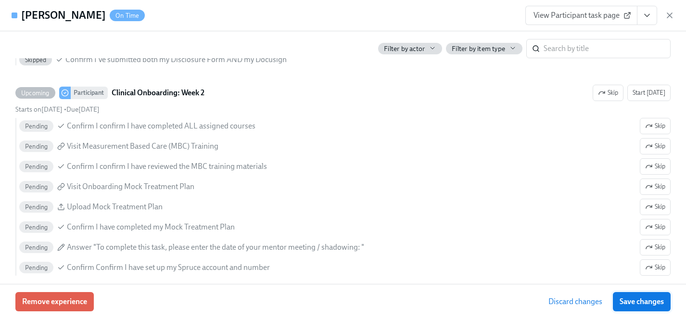
click at [646, 302] on span "Save changes" at bounding box center [642, 302] width 44 height 10
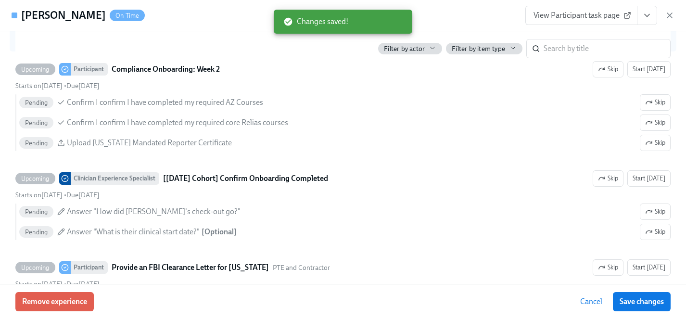
scroll to position [2009, 0]
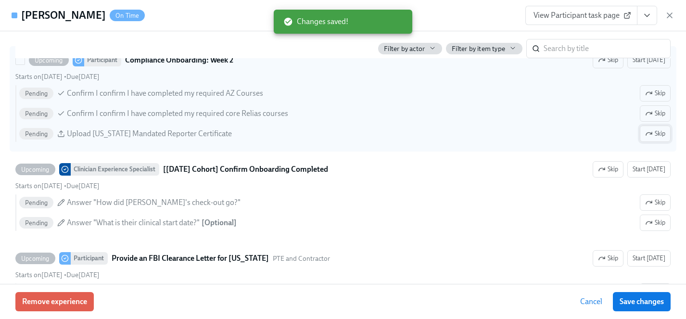
click at [654, 130] on span "Skip" at bounding box center [655, 134] width 20 height 10
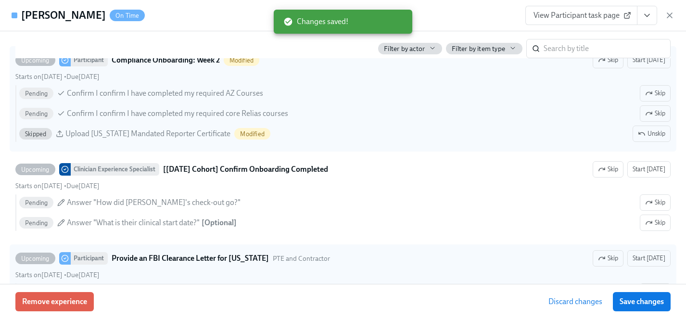
drag, startPoint x: 658, startPoint y: 305, endPoint x: 492, endPoint y: 251, distance: 174.5
click at [658, 305] on span "Save changes" at bounding box center [642, 302] width 44 height 10
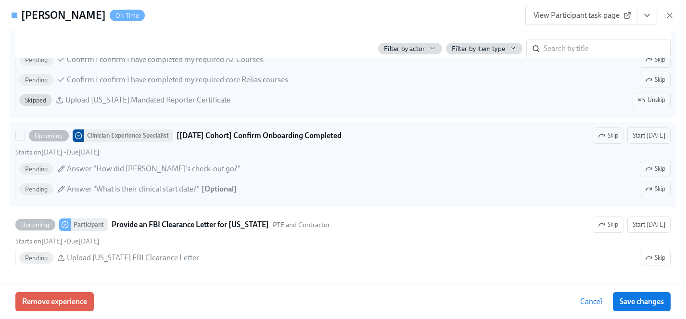
scroll to position [2046, 0]
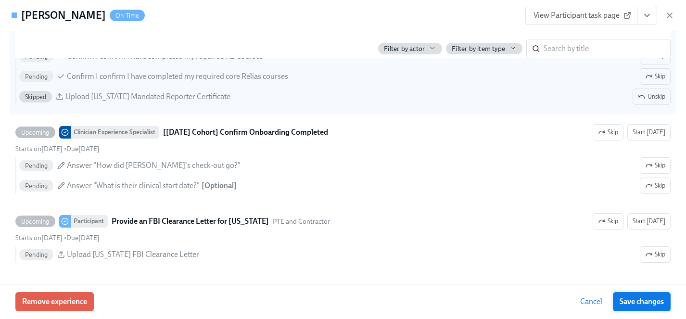
click at [653, 305] on span "Save changes" at bounding box center [642, 302] width 44 height 10
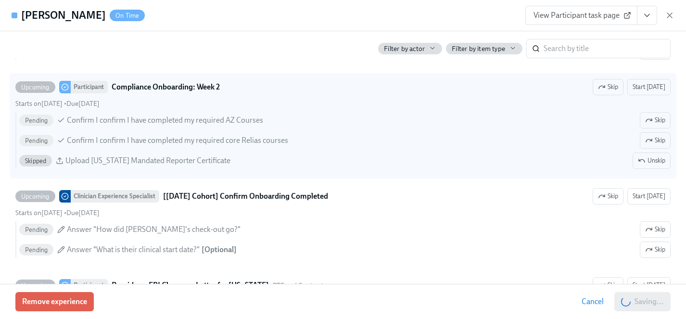
scroll to position [1976, 0]
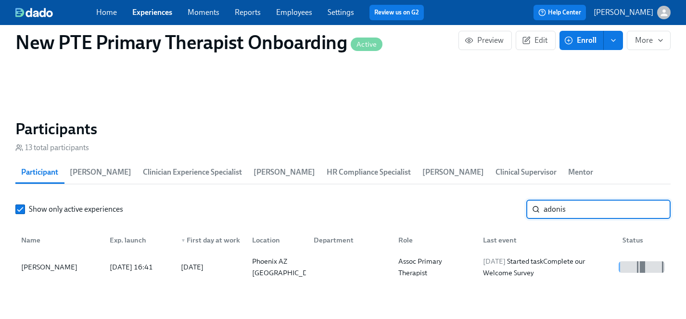
drag, startPoint x: 603, startPoint y: 200, endPoint x: 480, endPoint y: 196, distance: 123.2
click at [480, 200] on div "Show only active experiences adonis ​" at bounding box center [342, 209] width 655 height 19
click at [37, 261] on div "[PERSON_NAME]" at bounding box center [49, 267] width 64 height 12
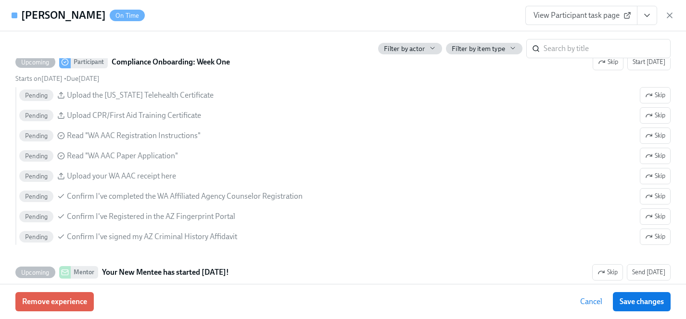
scroll to position [1321, 0]
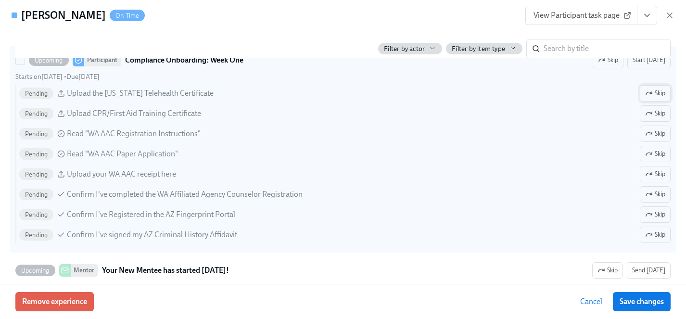
click at [658, 90] on span "Skip" at bounding box center [655, 94] width 20 height 10
click at [657, 131] on span "Skip" at bounding box center [655, 134] width 20 height 10
click at [657, 154] on span "Skip" at bounding box center [655, 154] width 20 height 10
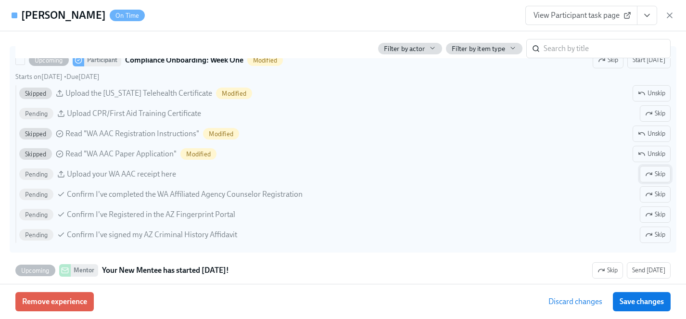
click at [657, 175] on span "Skip" at bounding box center [655, 174] width 20 height 10
click at [657, 192] on span "Skip" at bounding box center [655, 195] width 20 height 10
click at [657, 215] on span "Skip" at bounding box center [655, 215] width 20 height 10
click at [657, 235] on span "Skip" at bounding box center [655, 235] width 20 height 10
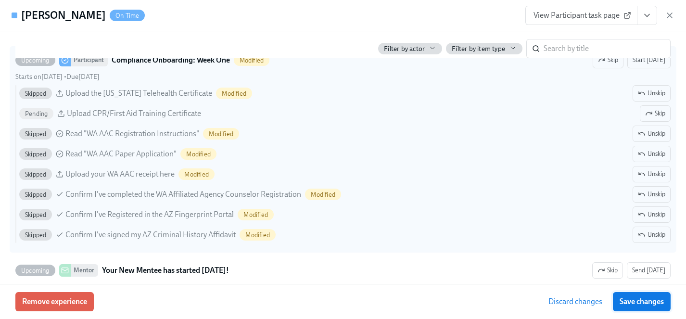
click at [657, 302] on span "Save changes" at bounding box center [642, 302] width 44 height 10
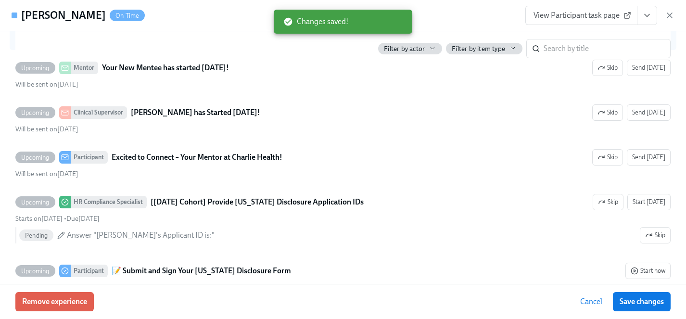
scroll to position [1529, 0]
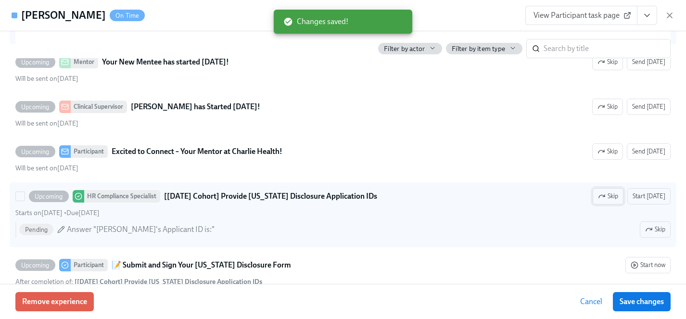
click at [610, 197] on span "Skip" at bounding box center [608, 196] width 20 height 10
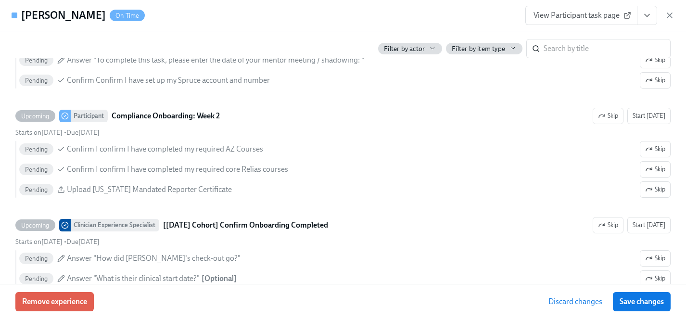
scroll to position [1956, 0]
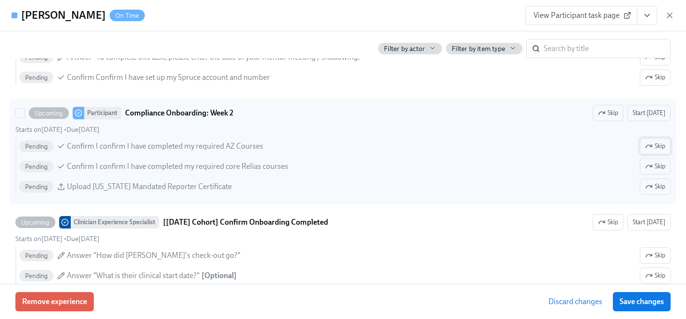
click at [663, 143] on span "Skip" at bounding box center [655, 146] width 20 height 10
click at [662, 188] on span "Skip" at bounding box center [655, 187] width 20 height 10
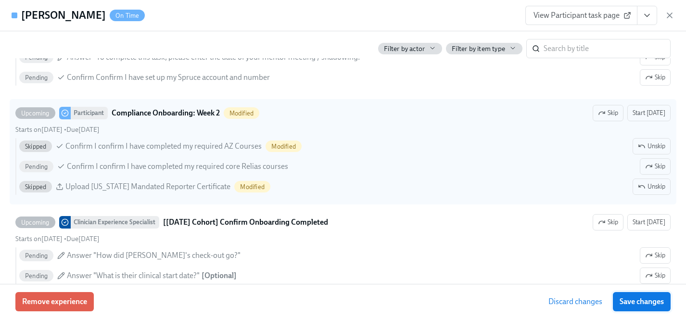
click at [648, 301] on span "Save changes" at bounding box center [642, 302] width 44 height 10
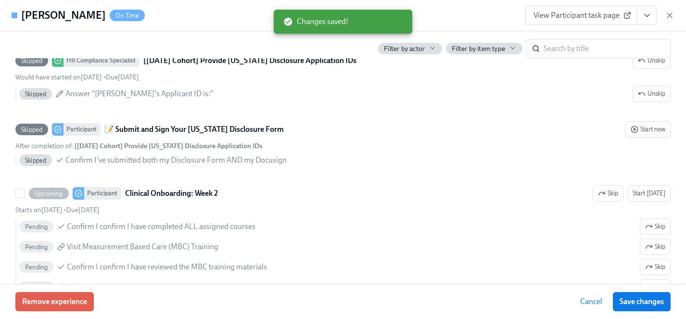
scroll to position [1665, 0]
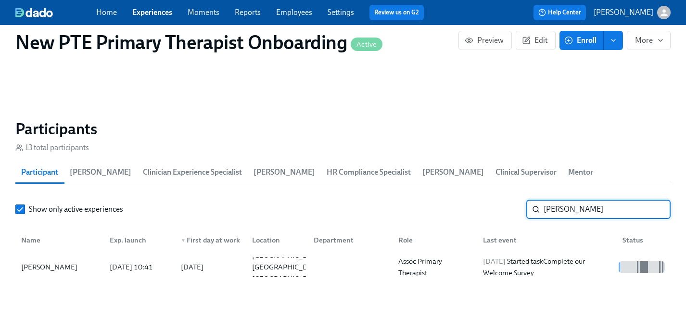
drag, startPoint x: 589, startPoint y: 194, endPoint x: 421, endPoint y: 194, distance: 167.9
click at [421, 200] on div "Show only active experiences caitlin day ​" at bounding box center [342, 209] width 655 height 19
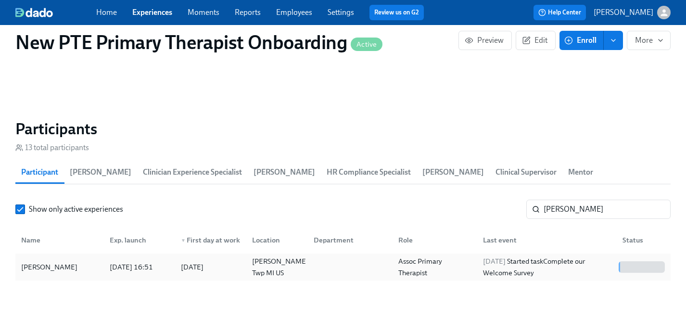
click at [64, 261] on div "[PERSON_NAME]" at bounding box center [49, 267] width 64 height 12
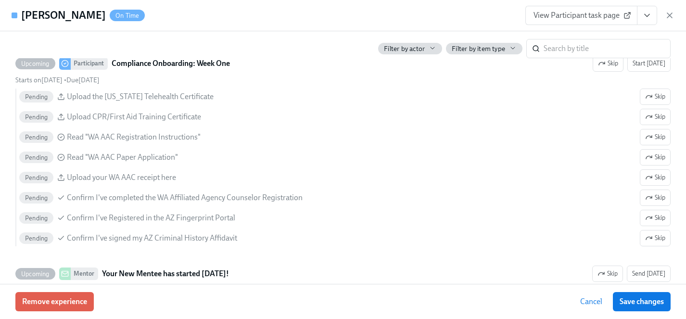
scroll to position [1321, 0]
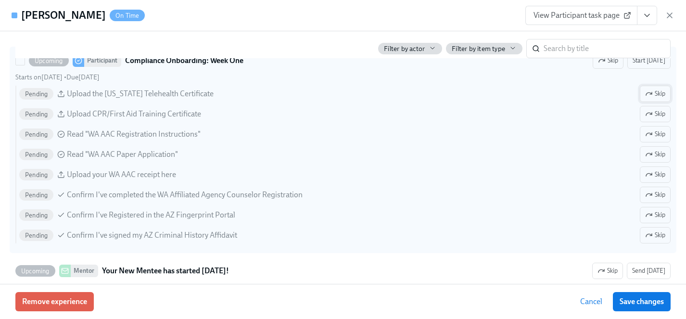
click at [659, 94] on span "Skip" at bounding box center [655, 94] width 20 height 10
click at [658, 129] on span "Skip" at bounding box center [655, 134] width 20 height 10
click at [658, 150] on span "Skip" at bounding box center [655, 155] width 20 height 10
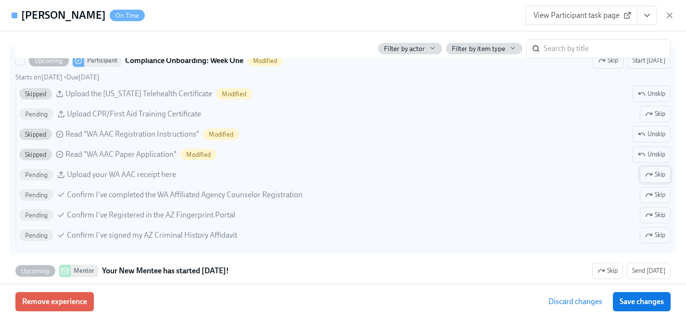
click at [658, 172] on span "Skip" at bounding box center [655, 175] width 20 height 10
click at [658, 198] on span "Skip" at bounding box center [655, 195] width 20 height 10
click at [660, 212] on span "Skip" at bounding box center [655, 215] width 20 height 10
click at [660, 232] on span "Skip" at bounding box center [655, 235] width 20 height 10
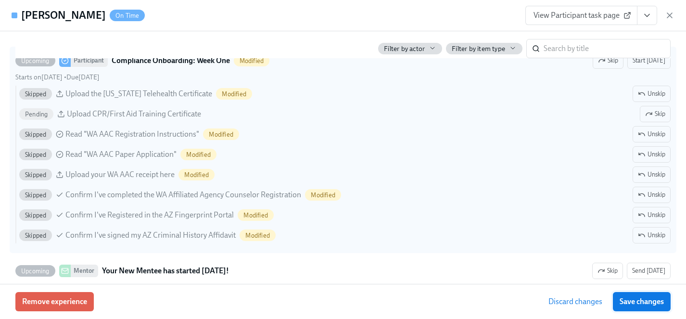
click at [660, 303] on span "Save changes" at bounding box center [642, 302] width 44 height 10
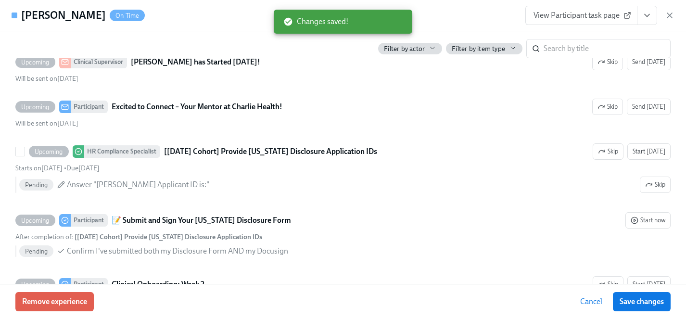
scroll to position [1583, 0]
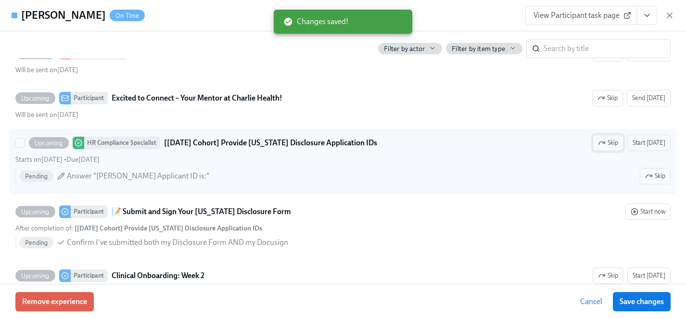
click at [610, 143] on span "Skip" at bounding box center [608, 143] width 20 height 10
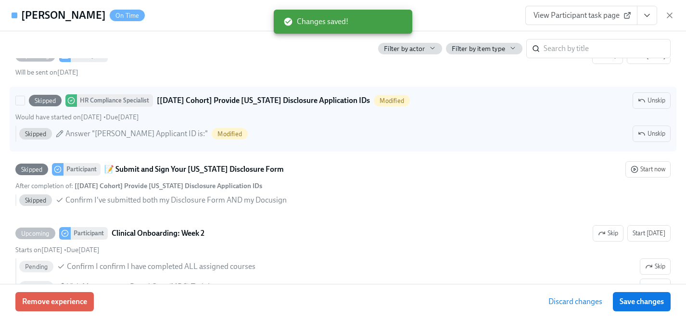
scroll to position [1646, 0]
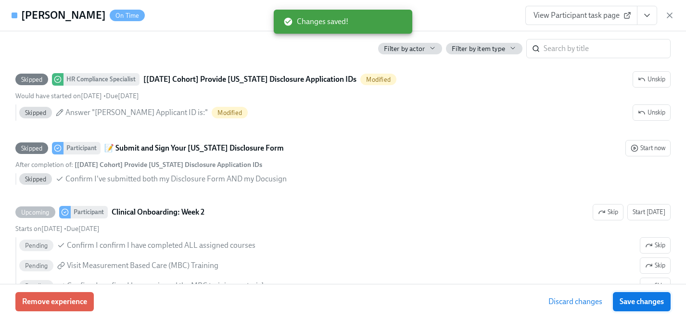
click at [654, 303] on span "Save changes" at bounding box center [642, 302] width 44 height 10
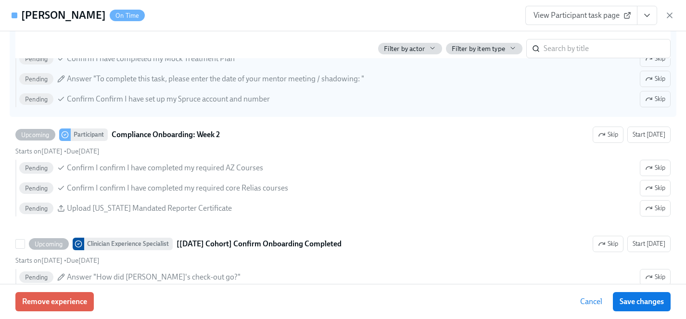
scroll to position [1933, 0]
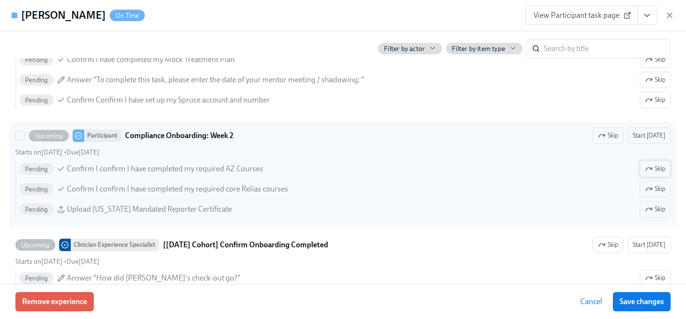
click at [655, 163] on button "Skip" at bounding box center [655, 169] width 31 height 16
click at [657, 209] on span "Skip" at bounding box center [655, 209] width 20 height 10
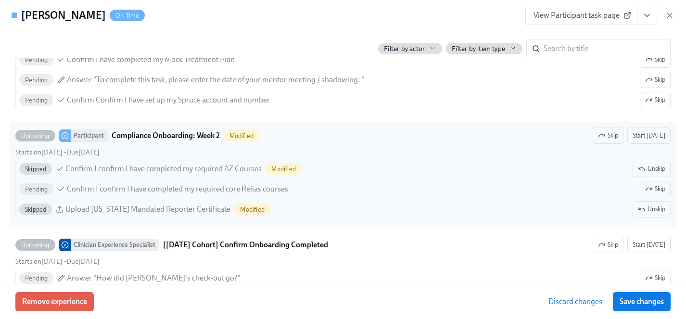
click at [659, 307] on button "Save changes" at bounding box center [642, 301] width 58 height 19
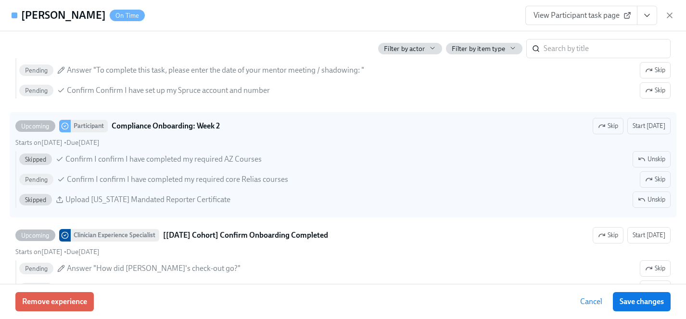
scroll to position [1943, 0]
click at [630, 301] on span "Save changes" at bounding box center [642, 302] width 44 height 10
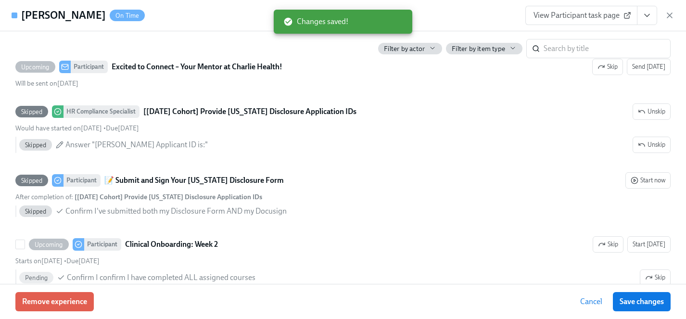
scroll to position [1553, 0]
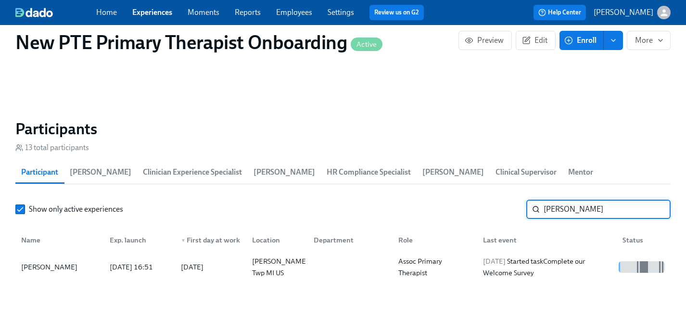
click at [586, 200] on input "monica" at bounding box center [607, 209] width 127 height 19
drag, startPoint x: 586, startPoint y: 197, endPoint x: 384, endPoint y: 197, distance: 202.1
click at [384, 200] on div "Show only active experiences monica ​" at bounding box center [342, 209] width 655 height 19
click at [50, 261] on div "Abigail Baron" at bounding box center [49, 267] width 64 height 12
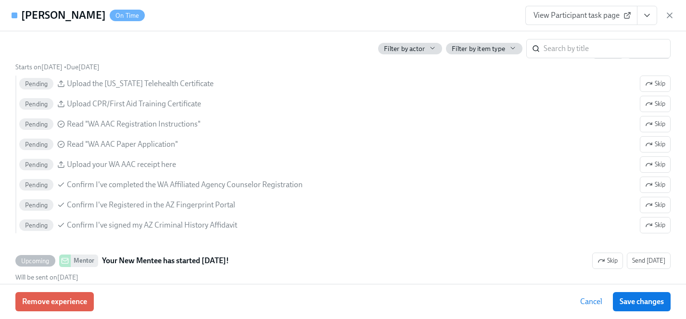
scroll to position [1351, 0]
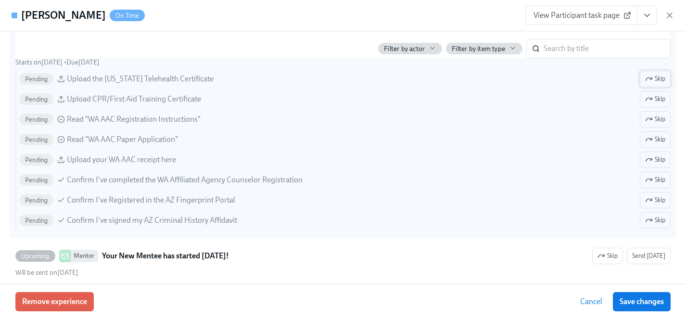
click at [654, 77] on span "Skip" at bounding box center [655, 79] width 20 height 10
click at [656, 120] on span "Skip" at bounding box center [655, 120] width 20 height 10
click at [656, 145] on button "Skip" at bounding box center [655, 139] width 31 height 16
click at [656, 163] on span "Skip" at bounding box center [655, 160] width 20 height 10
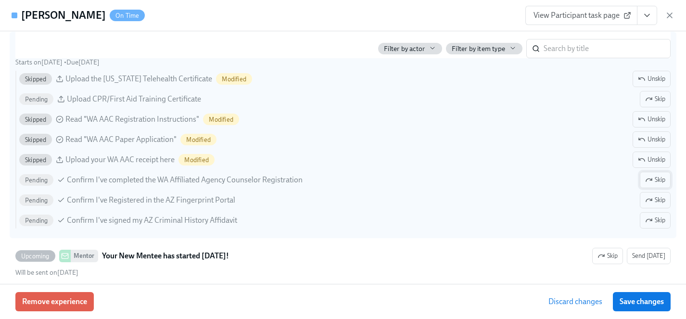
click at [656, 174] on button "Skip" at bounding box center [655, 180] width 31 height 16
click at [658, 203] on span "Skip" at bounding box center [655, 200] width 20 height 10
click at [659, 219] on span "Skip" at bounding box center [655, 221] width 20 height 10
click at [662, 303] on span "Save changes" at bounding box center [642, 302] width 44 height 10
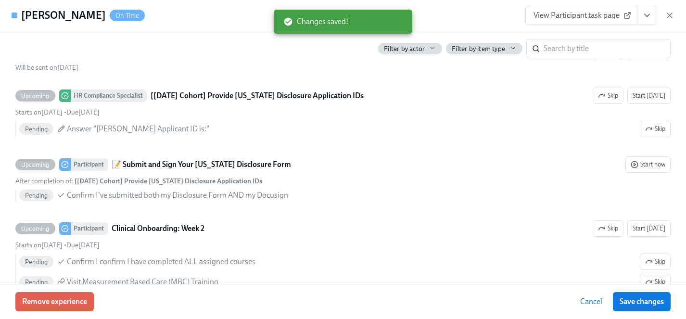
scroll to position [1649, 0]
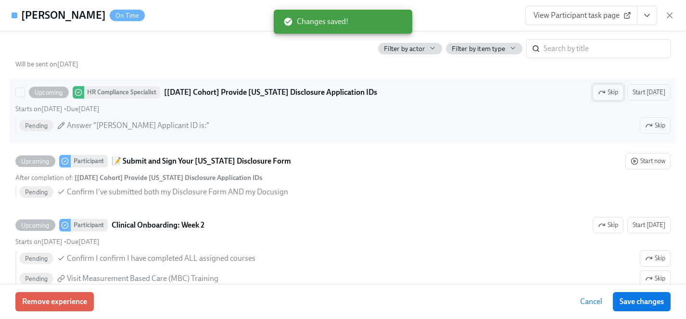
click at [609, 90] on span "Skip" at bounding box center [608, 93] width 20 height 10
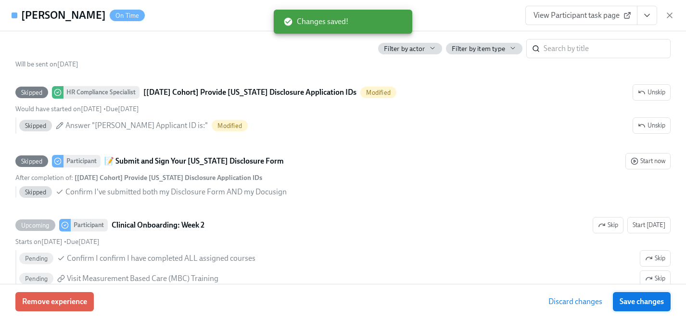
click at [657, 302] on span "Save changes" at bounding box center [642, 302] width 44 height 10
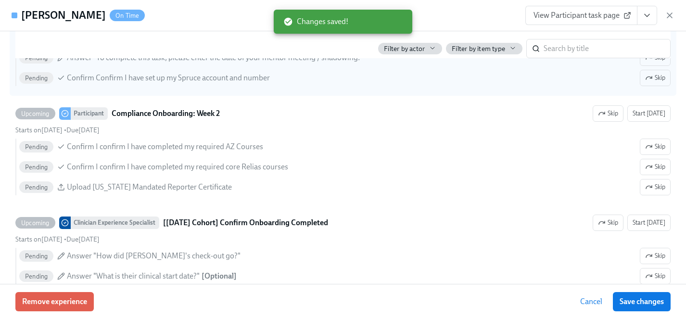
scroll to position [1999, 0]
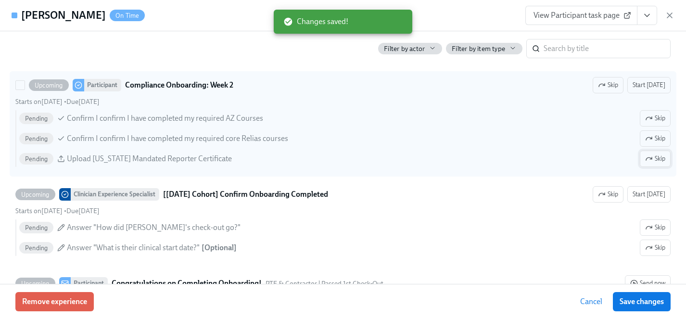
click at [655, 158] on span "Skip" at bounding box center [655, 159] width 20 height 10
click at [655, 114] on span "Skip" at bounding box center [655, 119] width 20 height 10
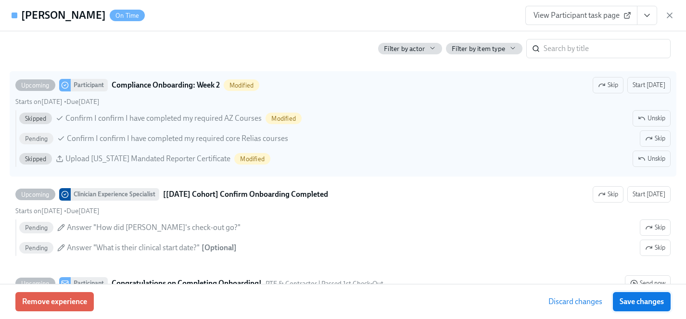
click at [652, 301] on span "Save changes" at bounding box center [642, 302] width 44 height 10
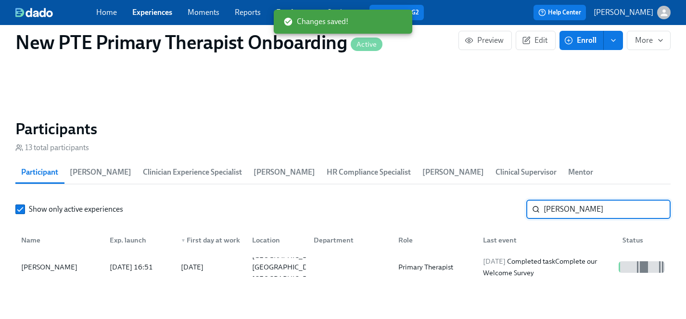
drag, startPoint x: 587, startPoint y: 193, endPoint x: 478, endPoint y: 192, distance: 108.7
click at [478, 200] on div "Show only active experiences abigail b ​" at bounding box center [342, 209] width 655 height 19
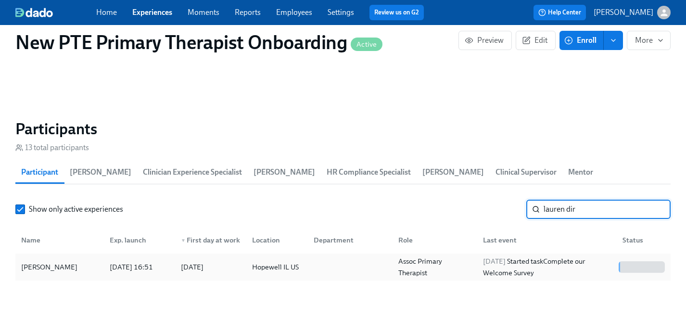
click at [62, 261] on div "[PERSON_NAME]" at bounding box center [49, 267] width 64 height 12
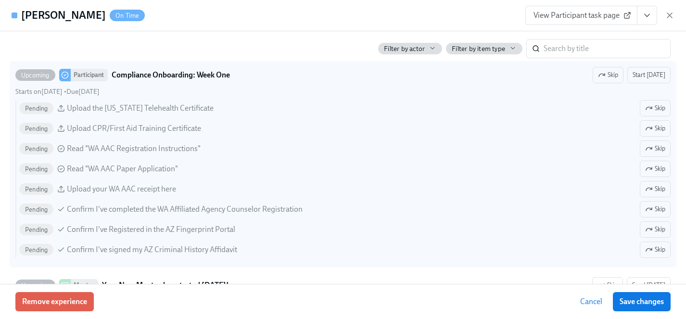
scroll to position [1308, 0]
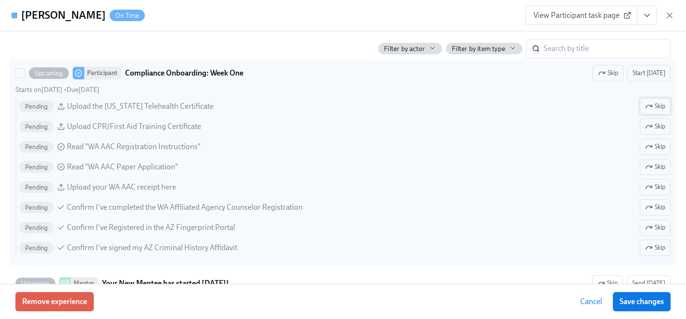
click at [656, 106] on span "Skip" at bounding box center [655, 107] width 20 height 10
click at [657, 146] on span "Skip" at bounding box center [655, 147] width 20 height 10
click at [657, 166] on span "Skip" at bounding box center [655, 167] width 20 height 10
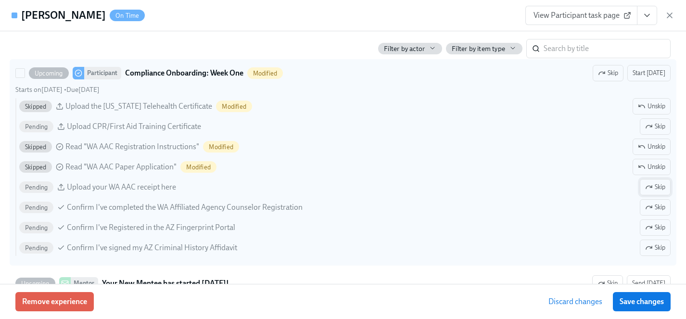
click at [657, 184] on span "Skip" at bounding box center [655, 187] width 20 height 10
click at [658, 206] on span "Skip" at bounding box center [655, 208] width 20 height 10
click at [658, 228] on span "Skip" at bounding box center [655, 228] width 20 height 10
click at [658, 240] on button "Skip" at bounding box center [655, 248] width 31 height 16
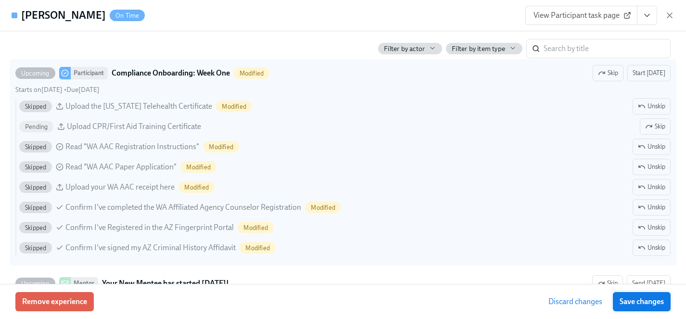
click at [655, 301] on span "Save changes" at bounding box center [642, 302] width 44 height 10
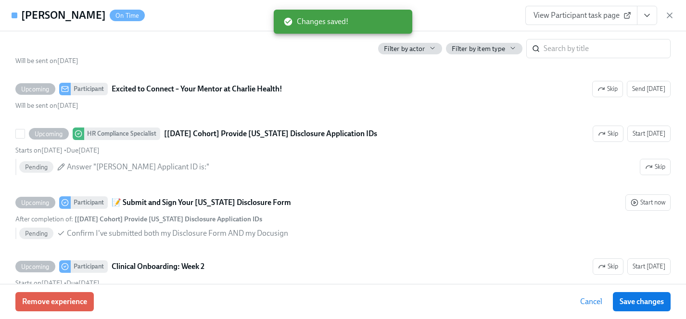
scroll to position [1606, 0]
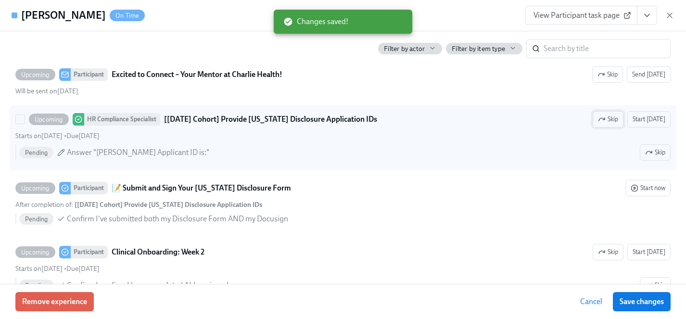
click at [612, 117] on span "Skip" at bounding box center [608, 120] width 20 height 10
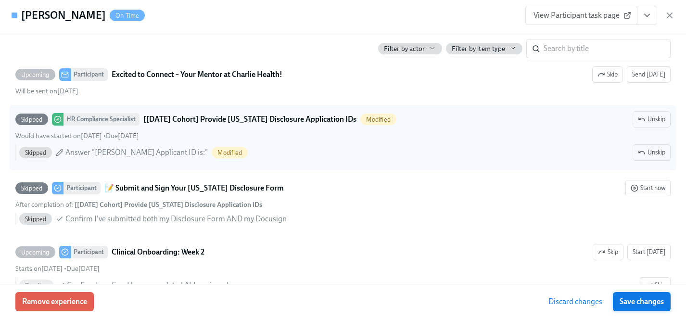
click at [648, 303] on span "Save changes" at bounding box center [642, 302] width 44 height 10
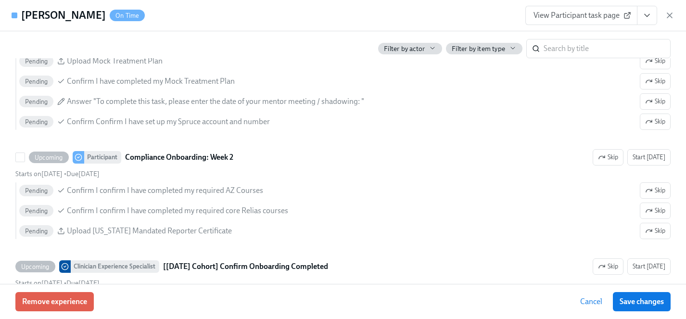
scroll to position [1940, 0]
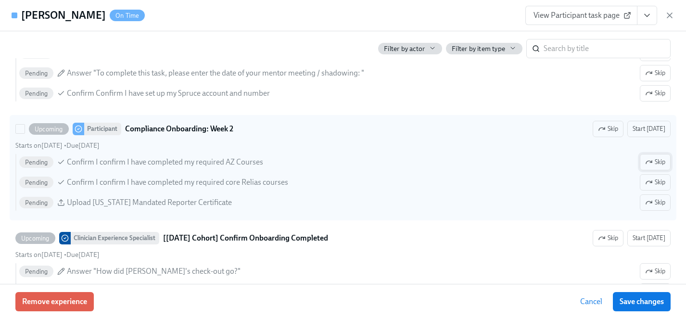
click at [659, 158] on span "Skip" at bounding box center [655, 162] width 20 height 10
click at [659, 200] on span "Skip" at bounding box center [655, 203] width 20 height 10
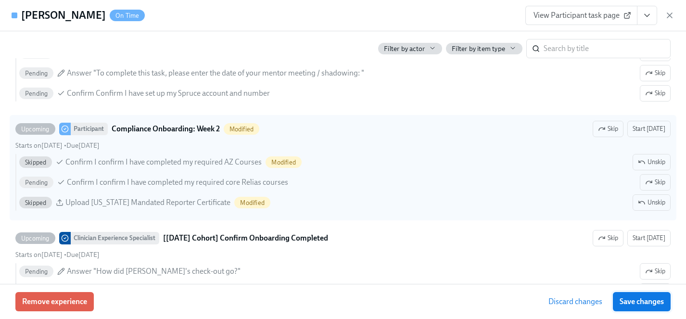
click at [638, 302] on span "Save changes" at bounding box center [642, 302] width 44 height 10
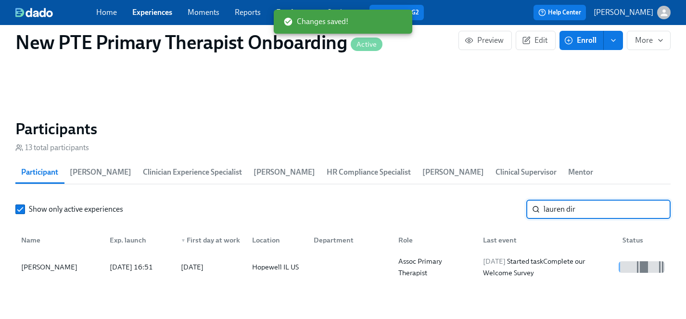
drag, startPoint x: 591, startPoint y: 193, endPoint x: 483, endPoint y: 193, distance: 107.8
click at [483, 200] on div "Show only active experiences lauren dir ​" at bounding box center [342, 209] width 655 height 19
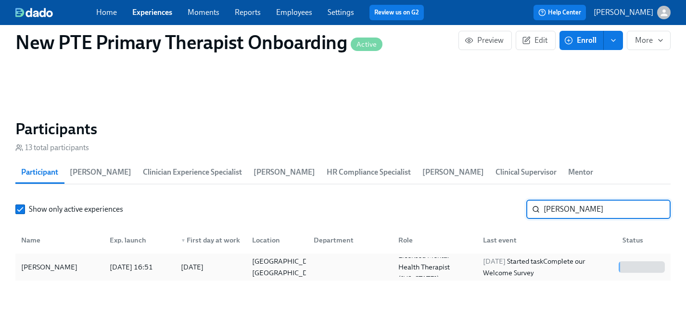
click at [49, 261] on div "[PERSON_NAME]" at bounding box center [49, 267] width 64 height 12
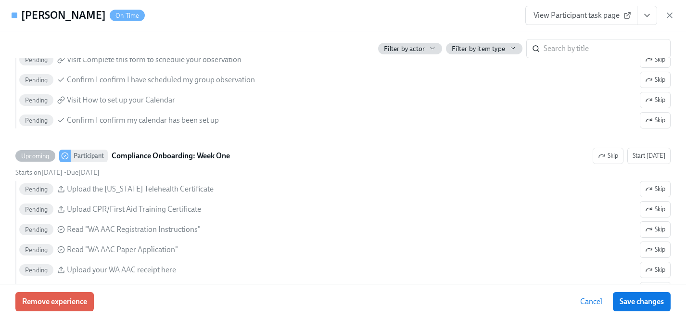
scroll to position [1270, 0]
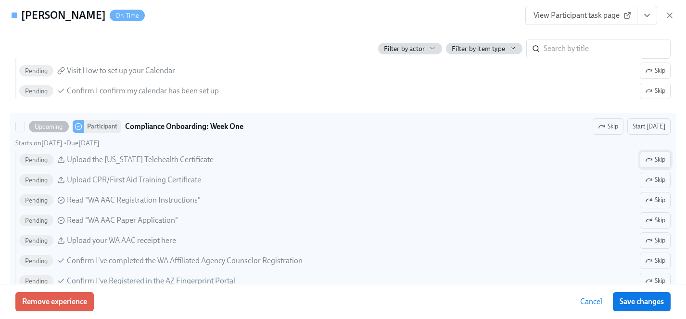
click at [655, 159] on span "Skip" at bounding box center [655, 160] width 20 height 10
click at [655, 202] on span "Skip" at bounding box center [655, 200] width 20 height 10
click at [655, 215] on button "Skip" at bounding box center [655, 220] width 31 height 16
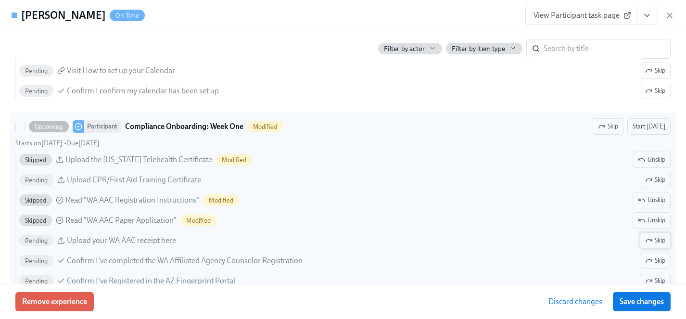
click at [656, 239] on span "Skip" at bounding box center [655, 241] width 20 height 10
click at [656, 262] on span "Skip" at bounding box center [655, 261] width 20 height 10
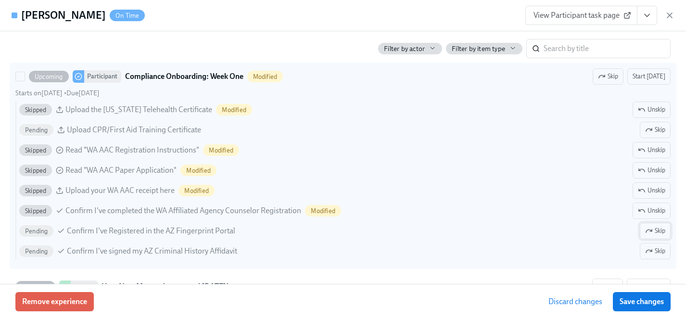
scroll to position [1322, 0]
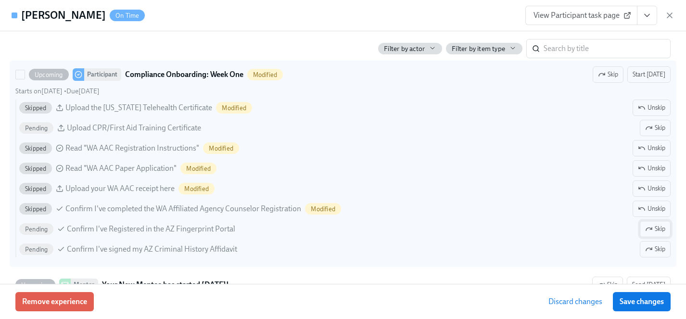
click at [657, 225] on span "Skip" at bounding box center [655, 229] width 20 height 10
click at [657, 255] on button "Skip" at bounding box center [655, 249] width 31 height 16
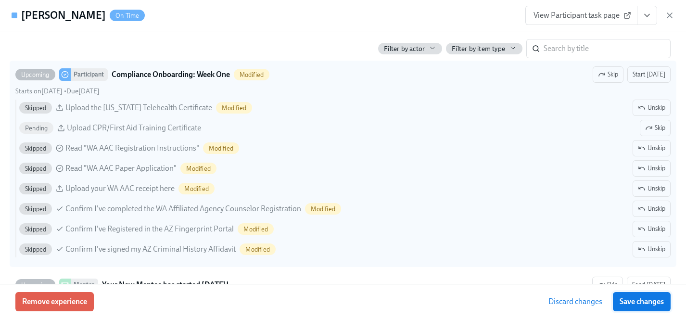
click at [639, 300] on span "Save changes" at bounding box center [642, 302] width 44 height 10
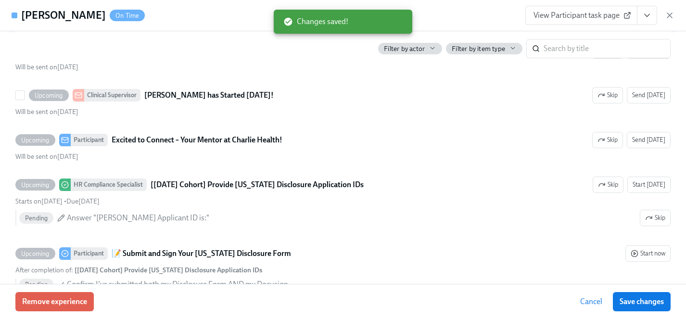
scroll to position [1569, 0]
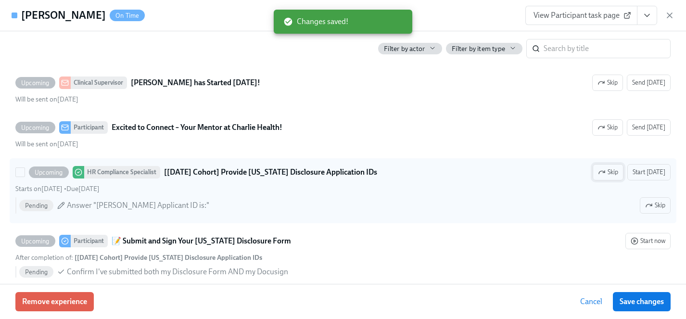
click at [612, 172] on span "Skip" at bounding box center [608, 172] width 20 height 10
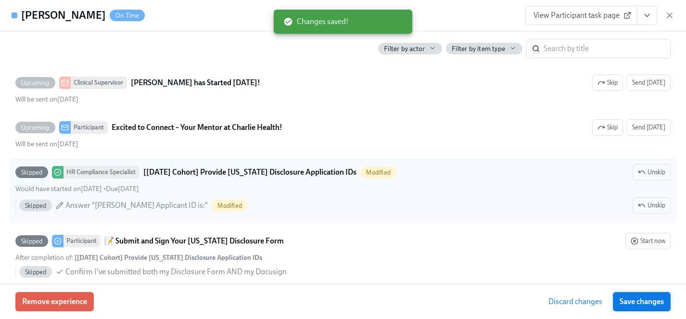
click at [654, 310] on button "Save changes" at bounding box center [642, 301] width 58 height 19
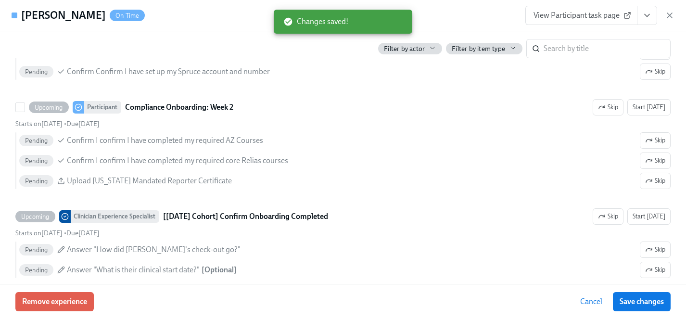
scroll to position [1982, 0]
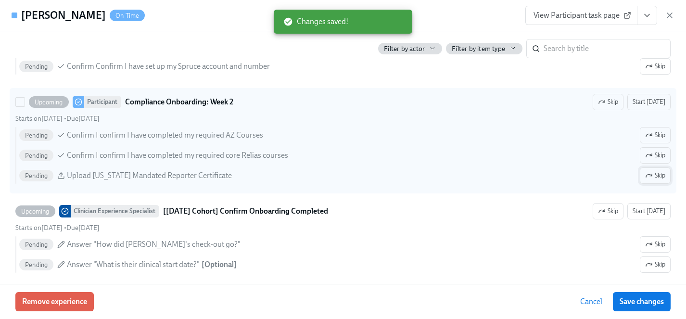
click at [655, 175] on span "Skip" at bounding box center [655, 176] width 20 height 10
click at [655, 130] on span "Skip" at bounding box center [655, 135] width 20 height 10
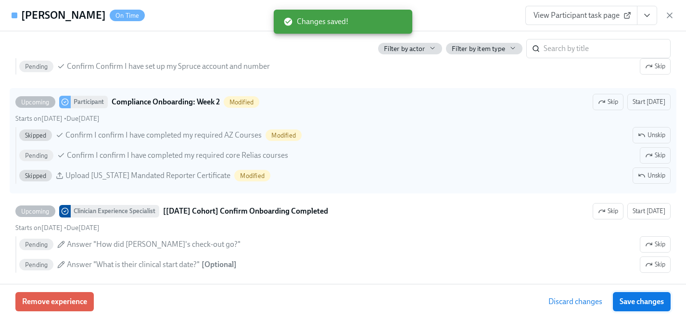
click at [643, 306] on span "Save changes" at bounding box center [642, 302] width 44 height 10
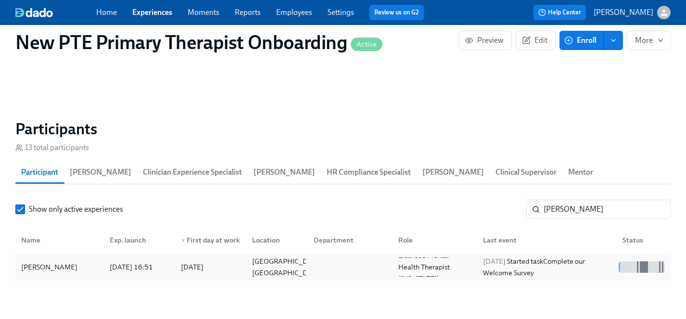
click at [60, 261] on div "[PERSON_NAME]" at bounding box center [49, 267] width 64 height 12
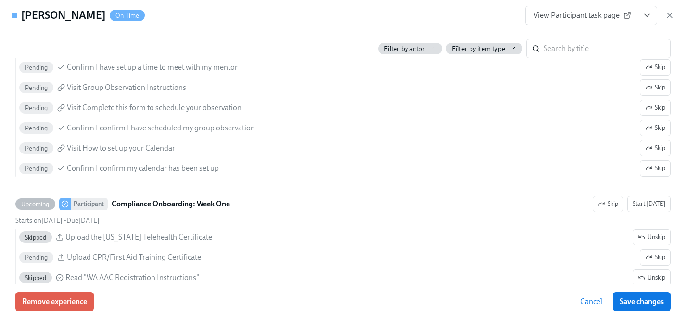
scroll to position [1193, 0]
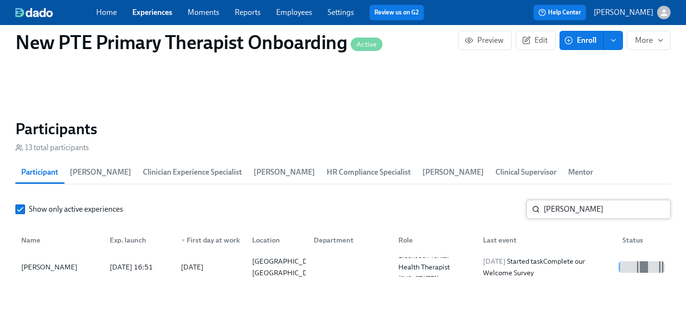
click at [577, 200] on input "teresa" at bounding box center [607, 209] width 127 height 19
drag, startPoint x: 577, startPoint y: 195, endPoint x: 414, endPoint y: 195, distance: 163.1
click at [414, 200] on div "Show only active experiences teresa ​" at bounding box center [342, 209] width 655 height 19
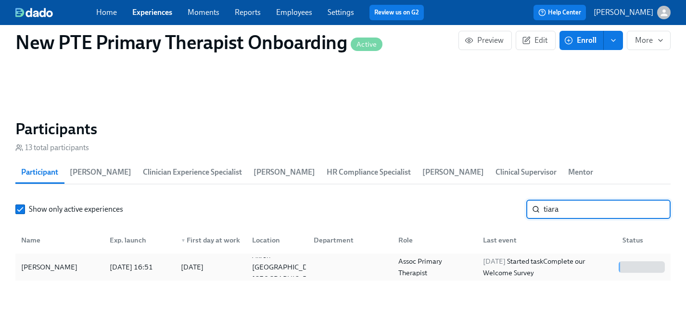
type input "tiara"
click at [36, 261] on div "Tiara Autry" at bounding box center [49, 267] width 64 height 12
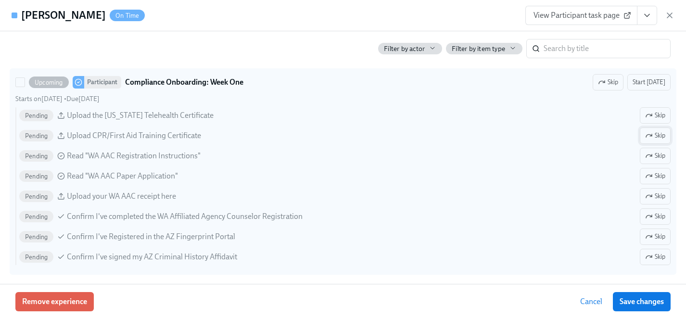
scroll to position [1325, 0]
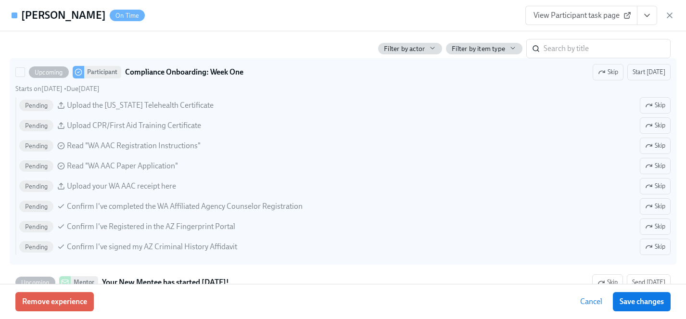
click at [660, 107] on span "Skip" at bounding box center [655, 106] width 20 height 10
click at [660, 145] on span "Skip" at bounding box center [655, 146] width 20 height 10
click at [660, 166] on span "Skip" at bounding box center [655, 166] width 20 height 10
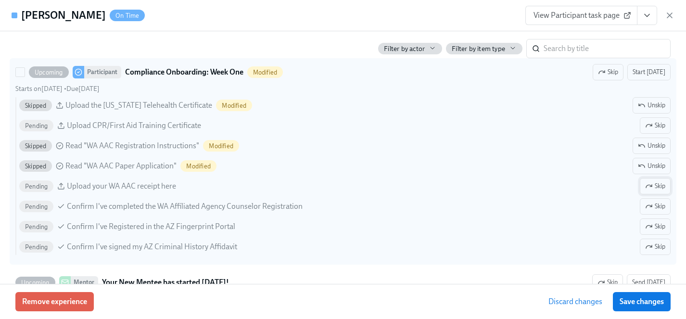
click at [660, 182] on span "Skip" at bounding box center [655, 186] width 20 height 10
click at [659, 197] on div "Skipped Upload the Washington Telehealth Certificate Modified Unskip Pending Up…" at bounding box center [342, 176] width 655 height 158
click at [25, 76] on input "Upcoming Participant Compliance Onboarding: Week One Modified Skip Start today …" at bounding box center [20, 72] width 9 height 9
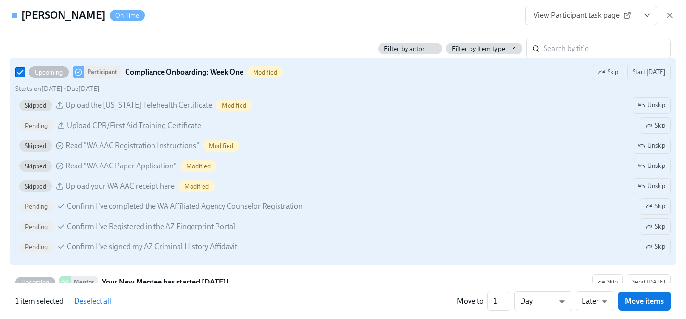
click at [607, 196] on div "Skipped Upload the Washington Telehealth Certificate Modified Unskip Pending Up…" at bounding box center [342, 176] width 655 height 158
click at [25, 76] on input "Upcoming Participant Compliance Onboarding: Week One Modified Skip Start today …" at bounding box center [20, 72] width 9 height 9
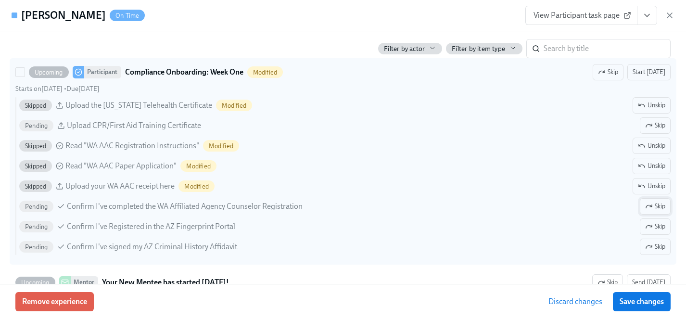
click at [658, 206] on span "Skip" at bounding box center [655, 207] width 20 height 10
click at [658, 233] on button "Skip" at bounding box center [655, 226] width 31 height 16
click at [658, 257] on div "Skipped Upload the Washington Telehealth Certificate Modified Unskip Pending Up…" at bounding box center [342, 178] width 655 height 162
click at [25, 76] on input "Upcoming Participant Compliance Onboarding: Week One Modified Skip Start today …" at bounding box center [20, 72] width 9 height 9
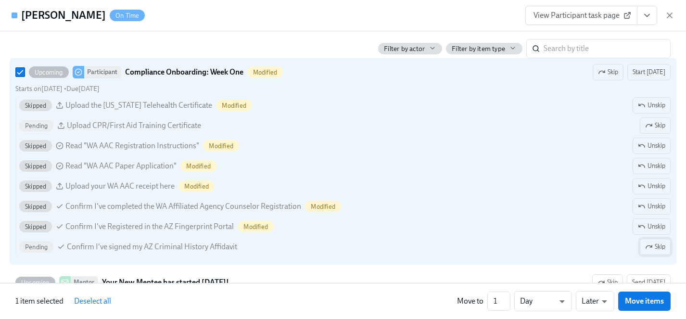
click at [658, 250] on span "Skip" at bounding box center [655, 247] width 20 height 10
click at [580, 241] on div "Skipped Confirm I've signed my AZ Criminal History Affidavit Modified Unskip" at bounding box center [344, 247] width 651 height 16
click at [25, 76] on input "Upcoming Participant Compliance Onboarding: Week One Modified Skip Start today …" at bounding box center [20, 72] width 9 height 9
checkbox input "false"
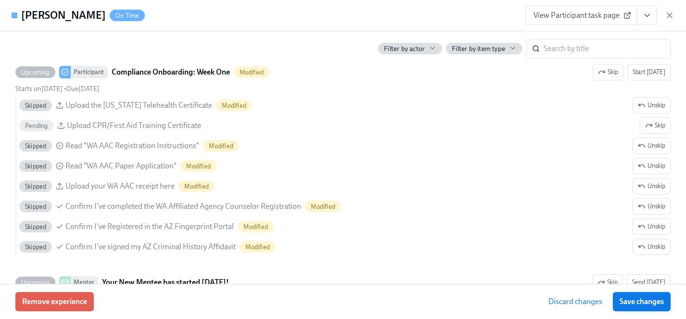
click at [640, 299] on span "Save changes" at bounding box center [642, 302] width 44 height 10
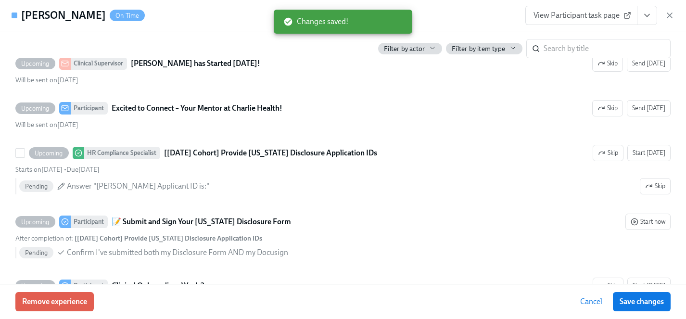
scroll to position [1591, 0]
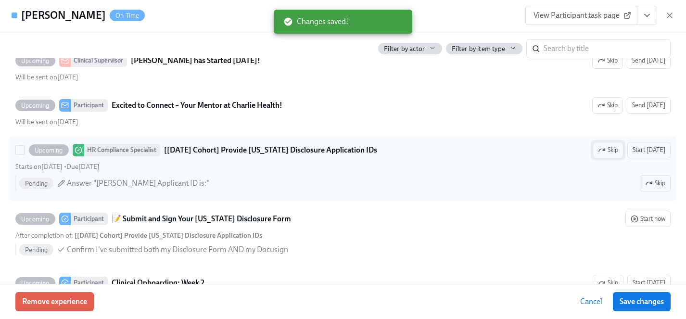
click at [613, 148] on span "Skip" at bounding box center [608, 150] width 20 height 10
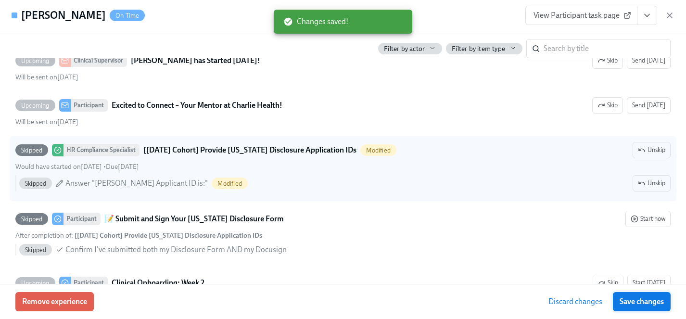
click at [645, 301] on span "Save changes" at bounding box center [642, 302] width 44 height 10
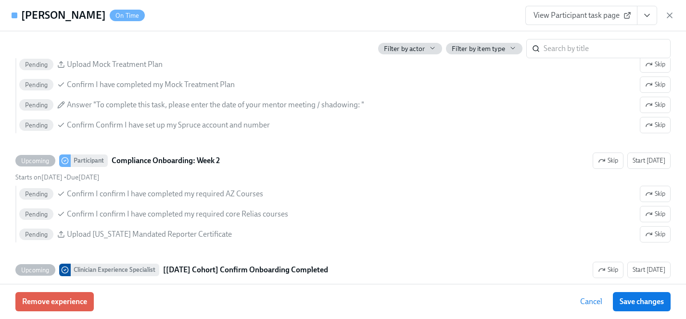
scroll to position [1930, 0]
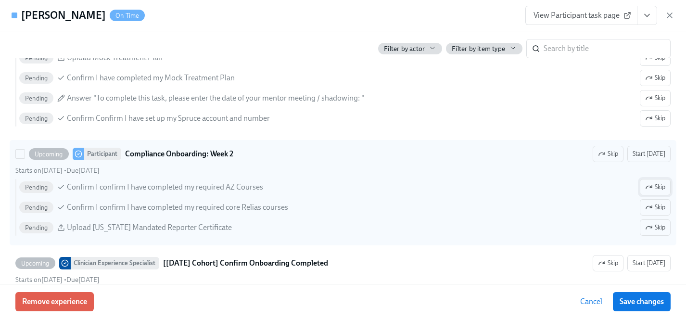
click at [655, 190] on span "Skip" at bounding box center [655, 187] width 20 height 10
click at [655, 226] on span "Skip" at bounding box center [655, 228] width 20 height 10
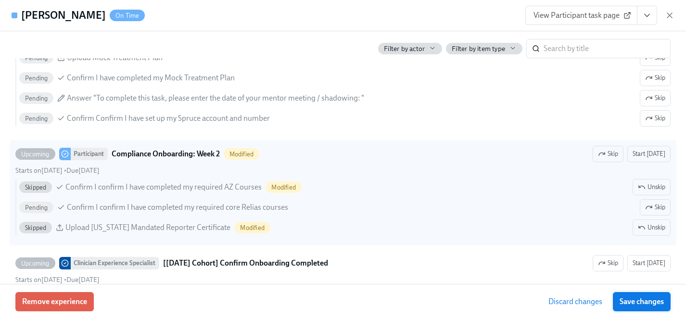
click at [643, 300] on span "Save changes" at bounding box center [642, 302] width 44 height 10
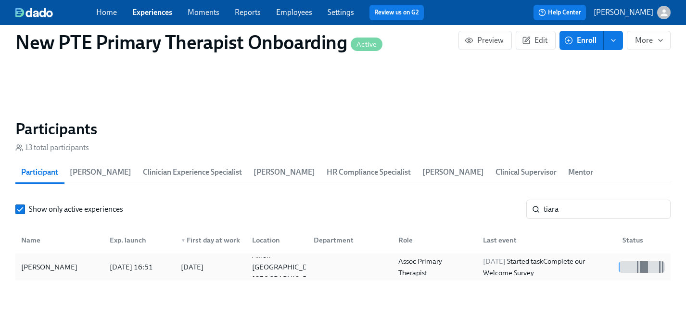
click at [43, 261] on div "Tiara Autry" at bounding box center [49, 267] width 64 height 12
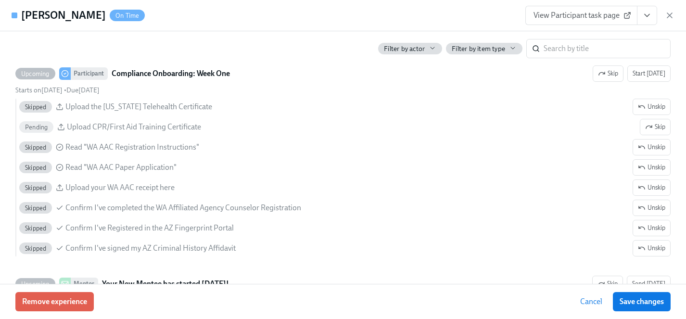
scroll to position [1314, 0]
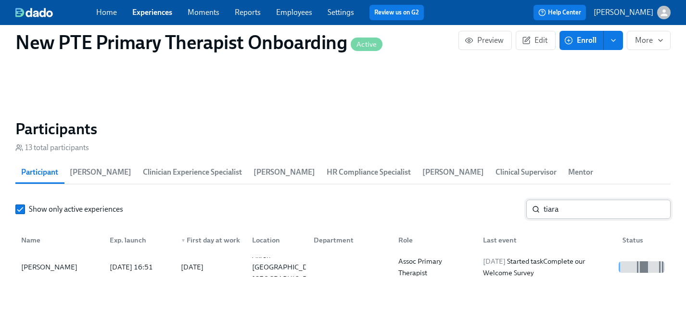
click at [577, 200] on input "tiara" at bounding box center [607, 209] width 127 height 19
drag, startPoint x: 577, startPoint y: 194, endPoint x: 488, endPoint y: 194, distance: 89.0
click at [488, 200] on div "Show only active experiences tiara ​" at bounding box center [342, 209] width 655 height 19
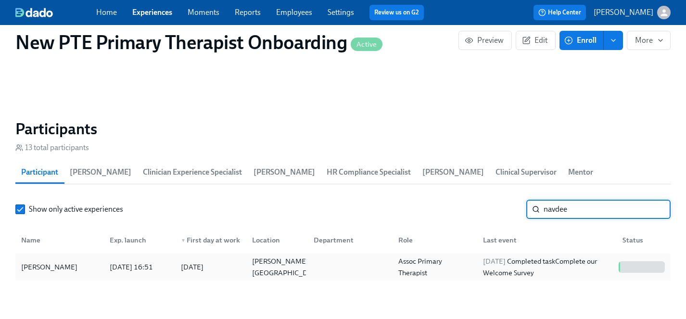
type input "navdee"
click at [41, 261] on div "[PERSON_NAME]" at bounding box center [49, 267] width 64 height 12
click at [52, 261] on div "[PERSON_NAME]" at bounding box center [49, 267] width 64 height 12
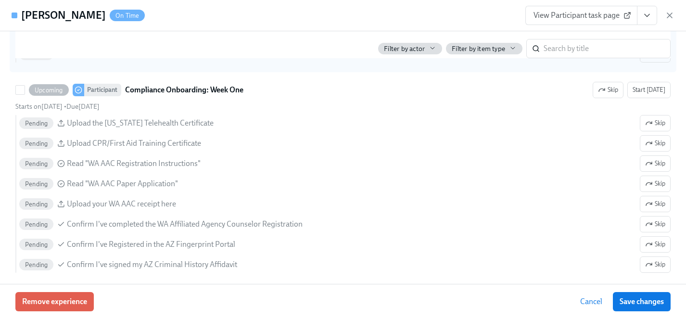
scroll to position [1310, 0]
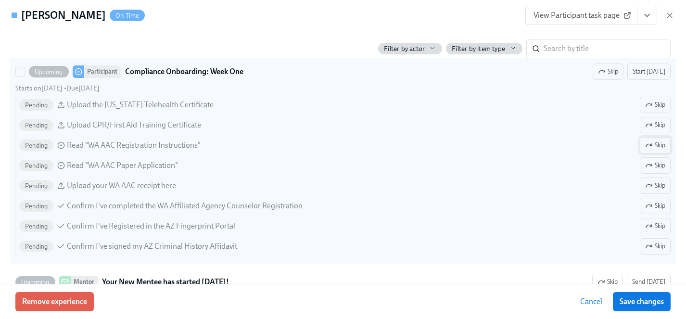
click at [655, 145] on span "Skip" at bounding box center [655, 145] width 20 height 10
click at [655, 168] on span "Skip" at bounding box center [655, 166] width 20 height 10
click at [654, 185] on span "Skip" at bounding box center [655, 186] width 20 height 10
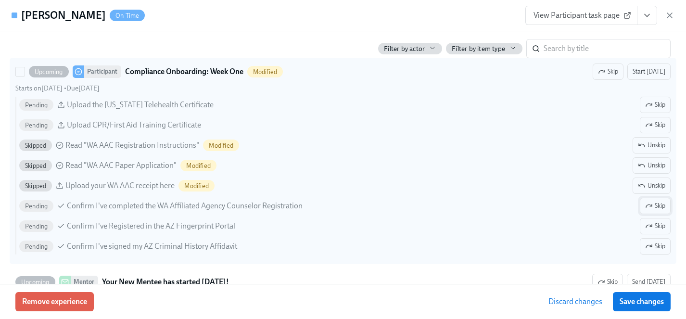
click at [655, 206] on span "Skip" at bounding box center [655, 206] width 20 height 10
click at [653, 227] on span "Skip" at bounding box center [655, 226] width 20 height 10
click at [653, 242] on span "Skip" at bounding box center [655, 247] width 20 height 10
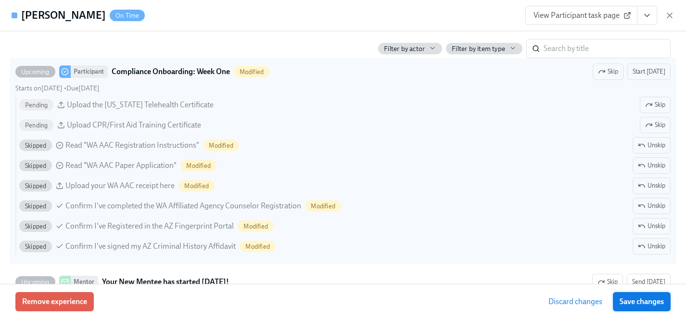
click at [653, 302] on span "Save changes" at bounding box center [642, 302] width 44 height 10
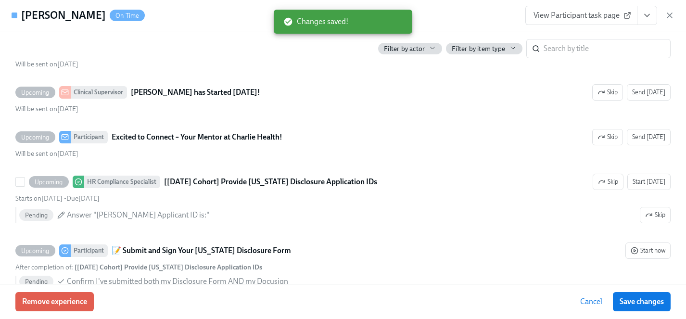
scroll to position [1561, 0]
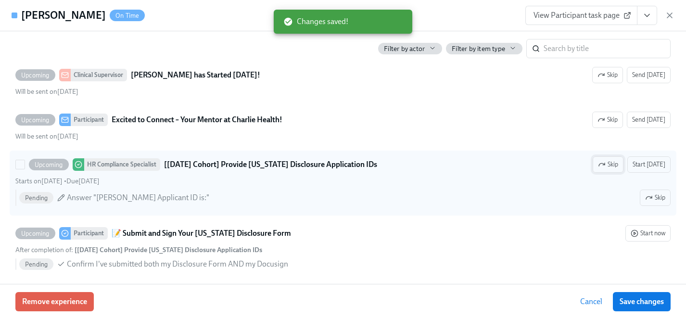
click at [606, 164] on icon "button" at bounding box center [602, 165] width 8 height 8
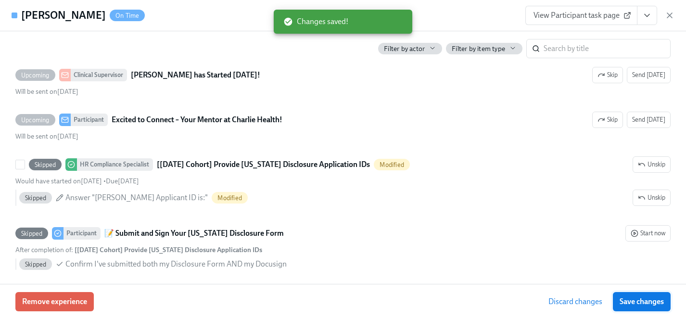
click at [651, 304] on span "Save changes" at bounding box center [642, 302] width 44 height 10
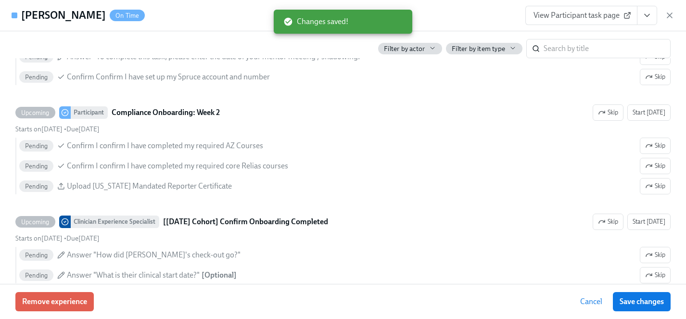
scroll to position [1961, 0]
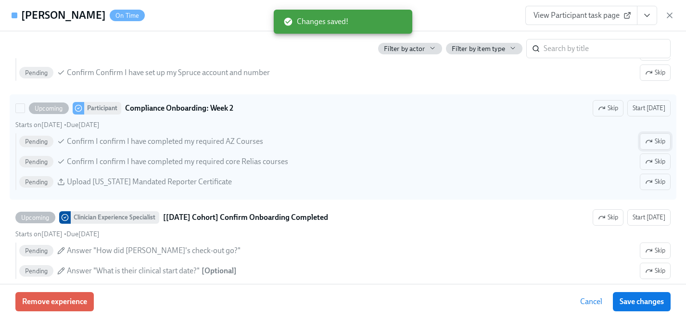
click at [651, 140] on icon "button" at bounding box center [651, 141] width 2 height 2
click at [661, 186] on span "Skip" at bounding box center [655, 182] width 20 height 10
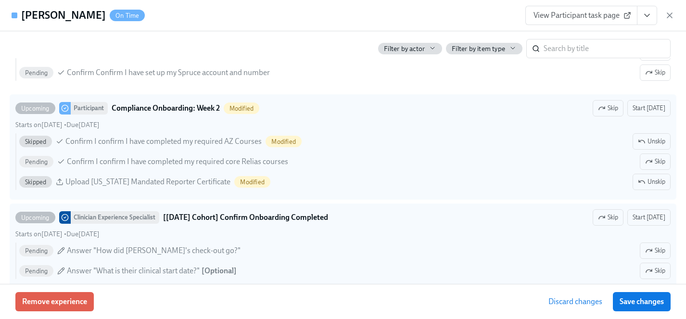
click at [651, 299] on span "Save changes" at bounding box center [642, 302] width 44 height 10
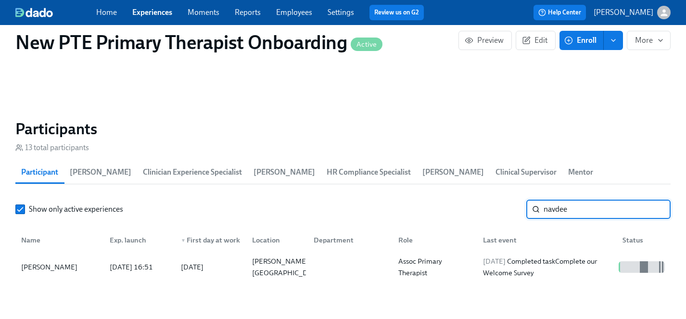
drag, startPoint x: 582, startPoint y: 193, endPoint x: 462, endPoint y: 192, distance: 120.3
click at [462, 200] on div "Show only active experiences navdee ​" at bounding box center [342, 209] width 655 height 19
click at [33, 261] on div "[PERSON_NAME]" at bounding box center [49, 267] width 64 height 12
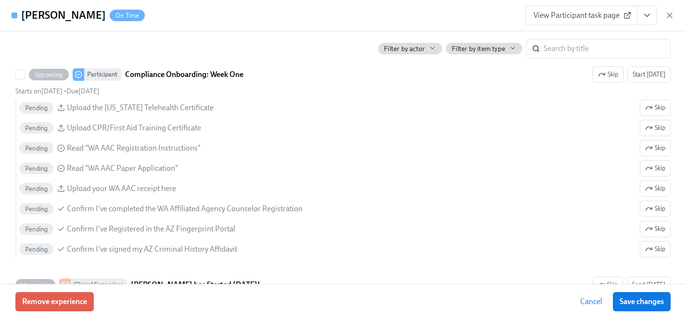
scroll to position [1245, 0]
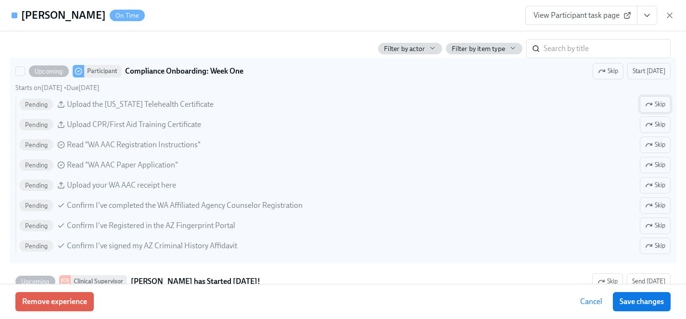
click at [659, 108] on span "Skip" at bounding box center [655, 105] width 20 height 10
click at [653, 144] on span "Skip" at bounding box center [655, 145] width 20 height 10
click at [653, 164] on span "Skip" at bounding box center [655, 165] width 20 height 10
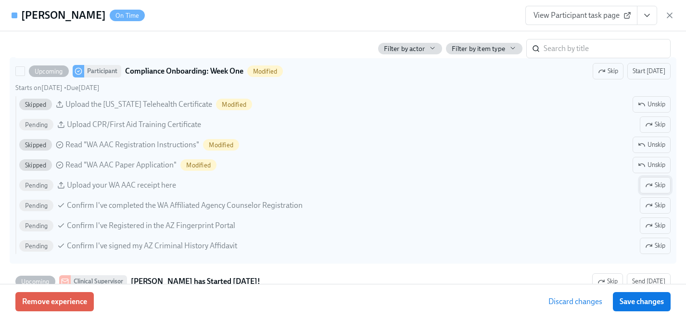
click at [653, 182] on span "Skip" at bounding box center [655, 185] width 20 height 10
click at [655, 197] on button "Skip" at bounding box center [655, 205] width 31 height 16
click at [658, 222] on span "Skip" at bounding box center [655, 226] width 20 height 10
click at [658, 252] on button "Skip" at bounding box center [655, 246] width 31 height 16
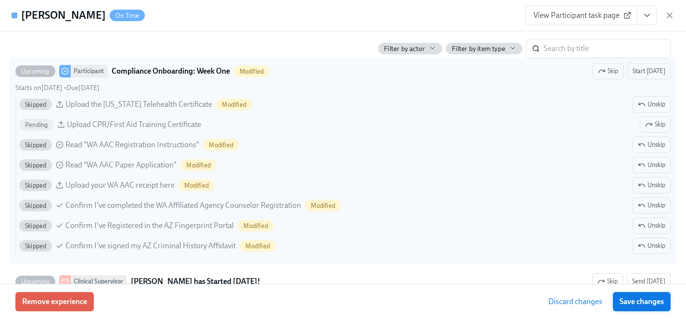
click at [655, 304] on span "Save changes" at bounding box center [642, 302] width 44 height 10
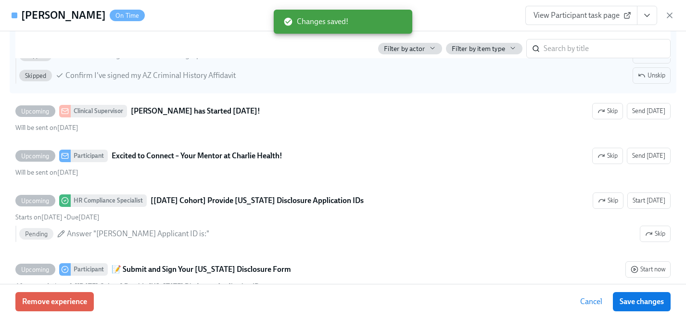
scroll to position [1432, 0]
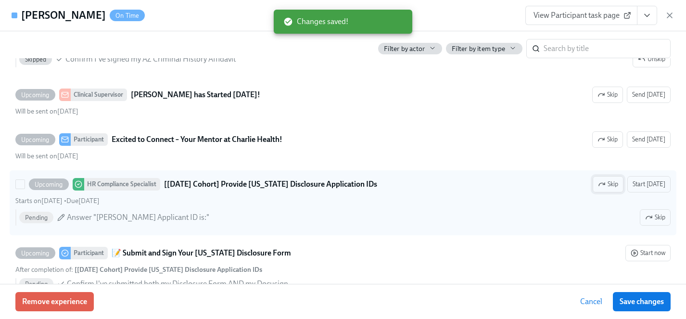
click at [605, 184] on icon "button" at bounding box center [602, 184] width 6 height 3
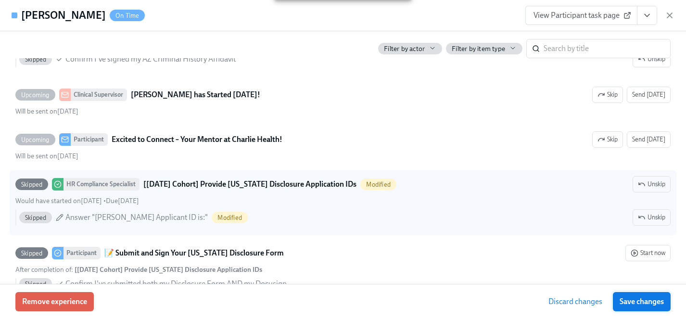
click at [650, 303] on span "Save changes" at bounding box center [642, 302] width 44 height 10
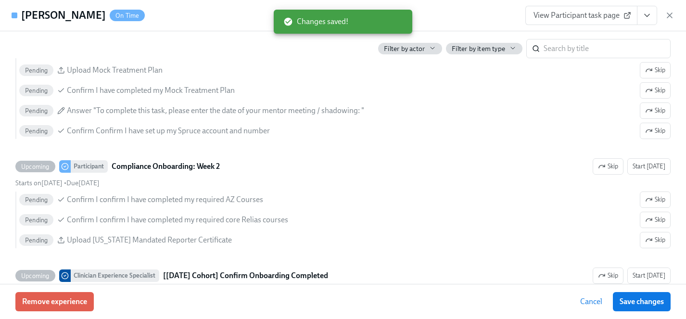
scroll to position [1819, 0]
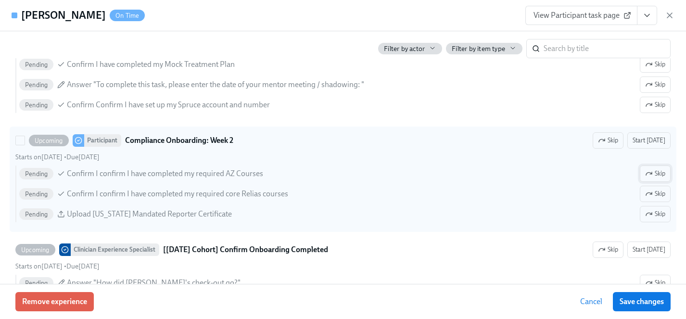
click at [656, 173] on span "Skip" at bounding box center [655, 174] width 20 height 10
click at [653, 214] on span "Skip" at bounding box center [655, 214] width 20 height 10
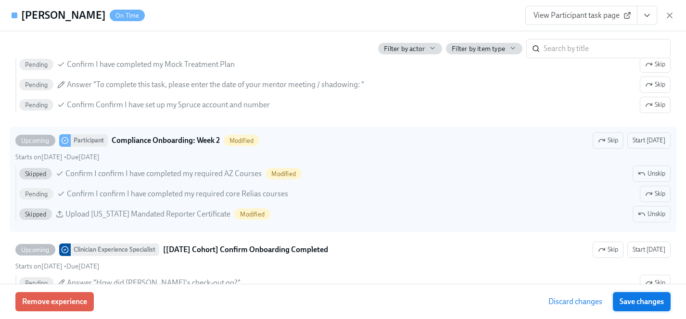
click at [648, 301] on span "Save changes" at bounding box center [642, 302] width 44 height 10
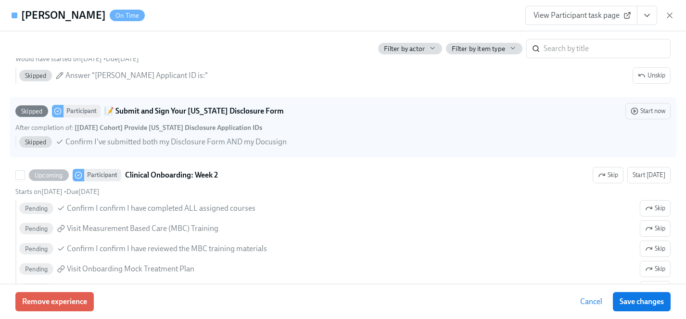
scroll to position [1569, 0]
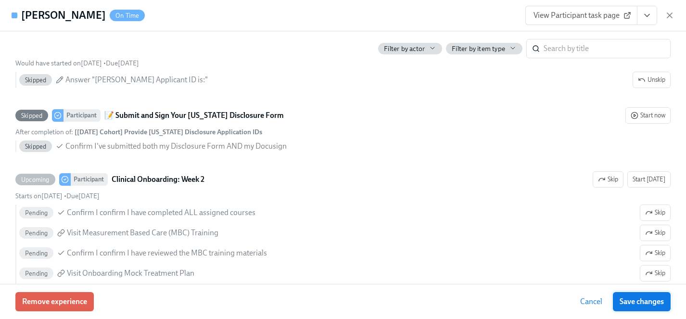
click at [632, 301] on span "Save changes" at bounding box center [642, 302] width 44 height 10
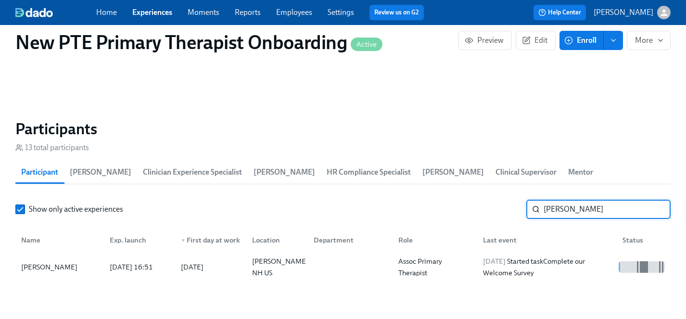
drag, startPoint x: 573, startPoint y: 195, endPoint x: 456, endPoint y: 195, distance: 117.9
click at [456, 200] on div "Show only active experiences [PERSON_NAME]" at bounding box center [342, 209] width 655 height 19
click at [43, 261] on div "[PERSON_NAME]" at bounding box center [49, 267] width 64 height 12
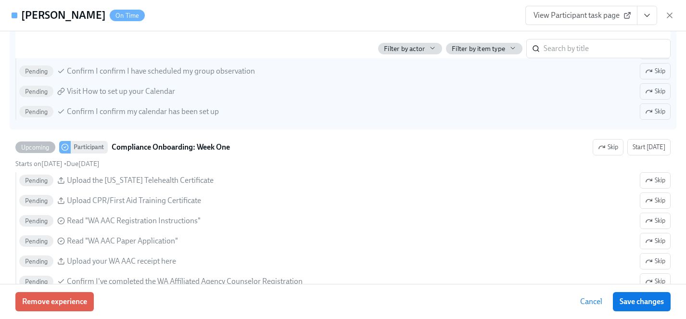
scroll to position [1289, 0]
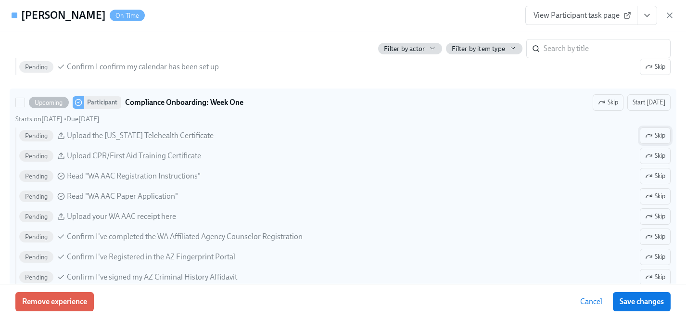
click at [662, 135] on span "Skip" at bounding box center [655, 136] width 20 height 10
click at [659, 174] on span "Skip" at bounding box center [655, 176] width 20 height 10
click at [659, 197] on span "Skip" at bounding box center [655, 196] width 20 height 10
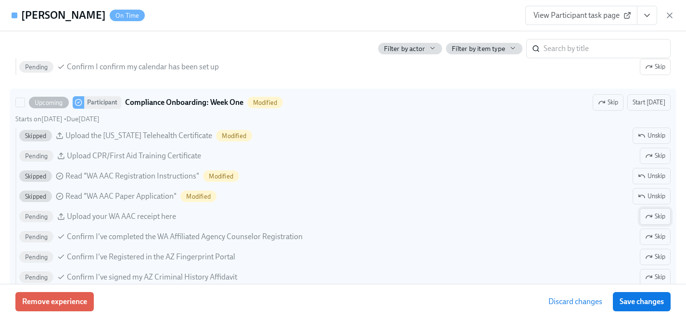
click at [659, 215] on span "Skip" at bounding box center [655, 217] width 20 height 10
click at [659, 236] on span "Skip" at bounding box center [655, 237] width 20 height 10
click at [659, 255] on span "Skip" at bounding box center [655, 257] width 20 height 10
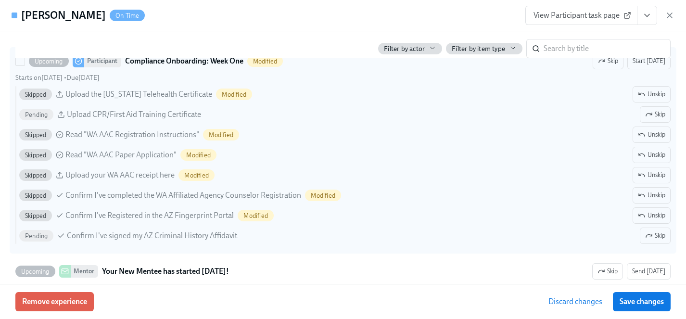
scroll to position [1346, 0]
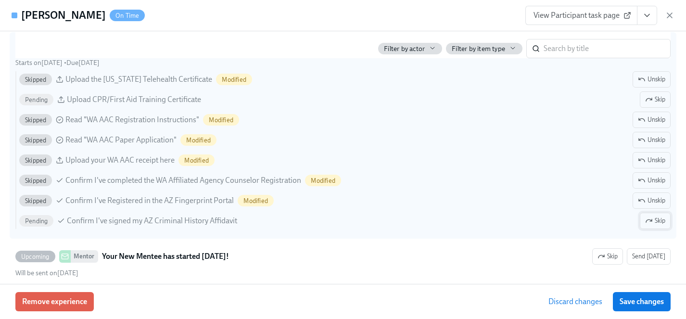
click at [656, 217] on span "Skip" at bounding box center [655, 221] width 20 height 10
click at [642, 300] on span "Save changes" at bounding box center [642, 302] width 44 height 10
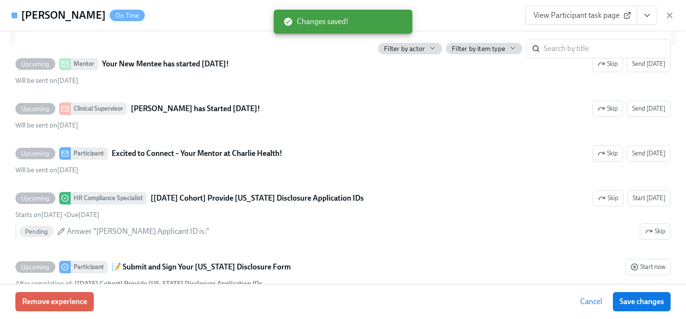
scroll to position [1543, 0]
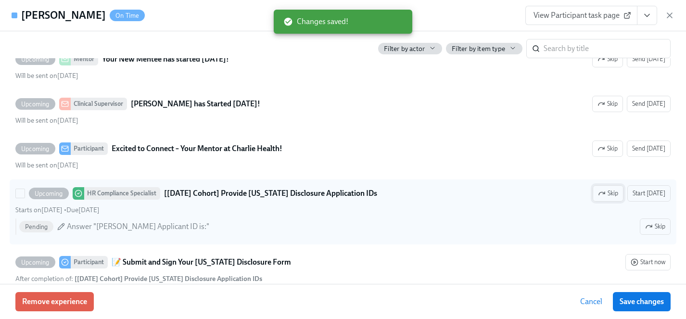
click at [613, 193] on span "Skip" at bounding box center [608, 194] width 20 height 10
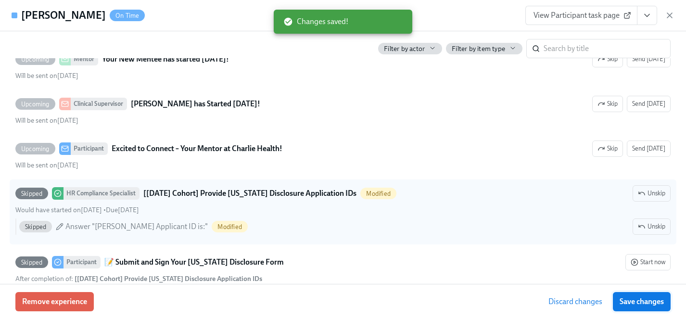
click at [648, 301] on span "Save changes" at bounding box center [642, 302] width 44 height 10
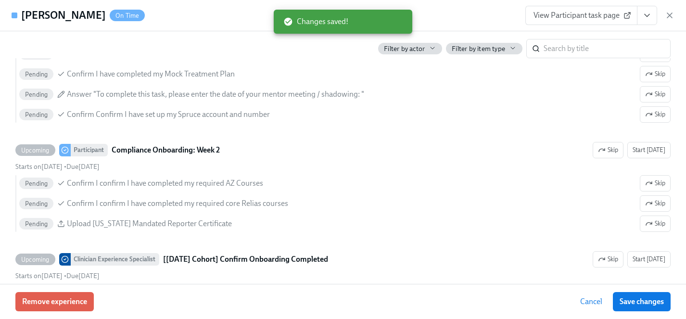
scroll to position [1942, 0]
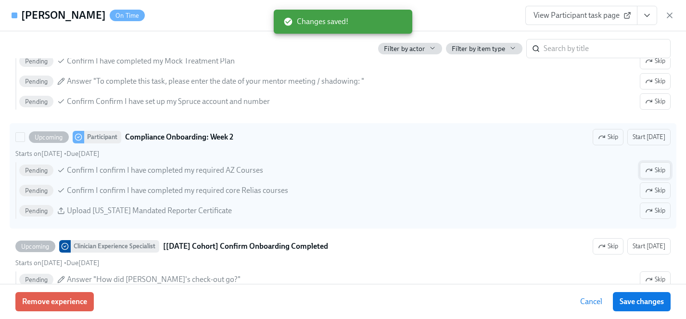
click at [650, 168] on icon "button" at bounding box center [649, 170] width 8 height 8
click at [652, 209] on icon "button" at bounding box center [649, 211] width 8 height 8
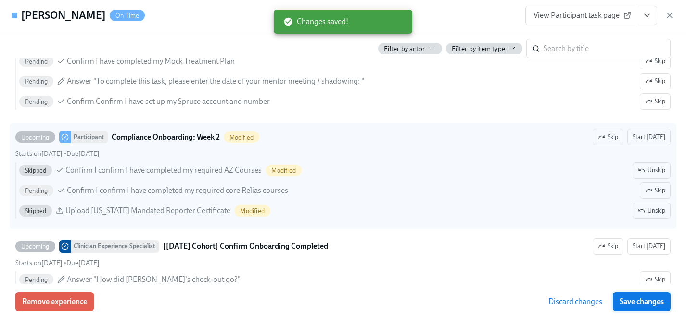
click at [651, 299] on span "Save changes" at bounding box center [642, 302] width 44 height 10
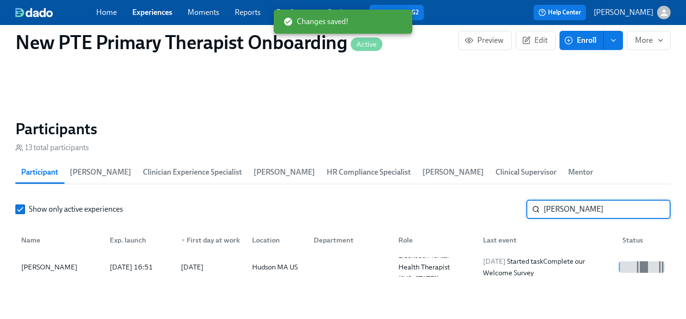
drag, startPoint x: 602, startPoint y: 191, endPoint x: 489, endPoint y: 207, distance: 114.2
click at [489, 207] on div "Show only active experiences [PERSON_NAME] ​ Name Exp. launch ▼ First day at wo…" at bounding box center [342, 240] width 655 height 81
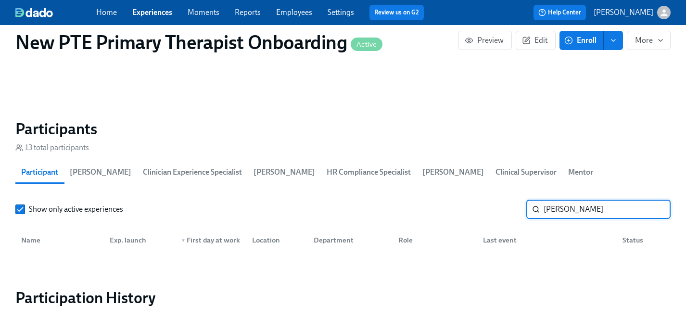
drag, startPoint x: 604, startPoint y: 194, endPoint x: 515, endPoint y: 194, distance: 89.0
click at [515, 200] on div "Show only active experiences [PERSON_NAME] ​" at bounding box center [342, 209] width 655 height 19
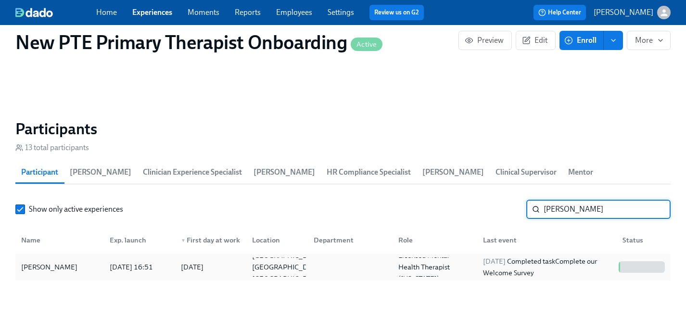
type input "[PERSON_NAME]"
click at [45, 261] on div "[PERSON_NAME]" at bounding box center [49, 267] width 64 height 12
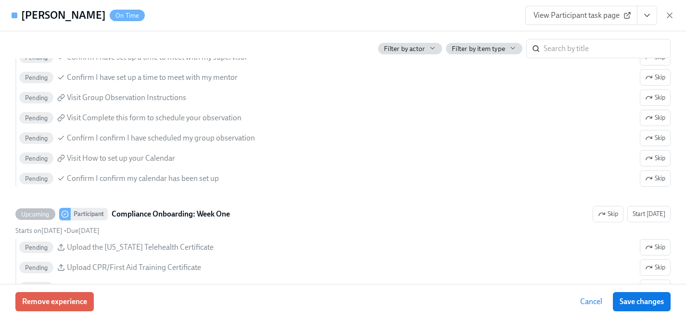
scroll to position [1310, 0]
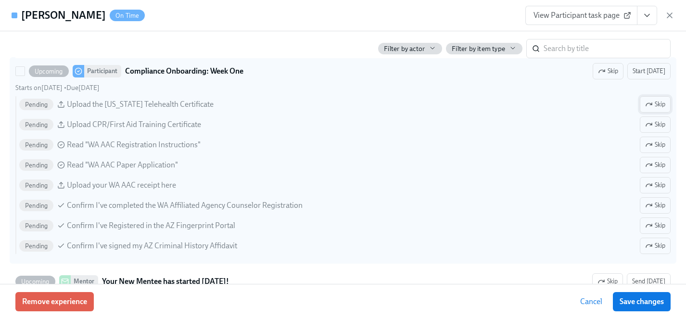
click at [650, 105] on icon "button" at bounding box center [649, 105] width 8 height 8
click at [656, 141] on span "Skip" at bounding box center [655, 145] width 20 height 10
click at [656, 171] on button "Skip" at bounding box center [655, 165] width 31 height 16
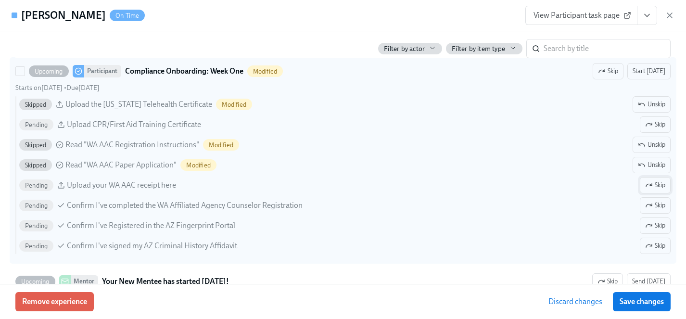
click at [657, 184] on span "Skip" at bounding box center [655, 185] width 20 height 10
click at [657, 202] on span "Skip" at bounding box center [655, 206] width 20 height 10
click at [657, 222] on span "Skip" at bounding box center [655, 226] width 20 height 10
click at [659, 243] on span "Skip" at bounding box center [655, 246] width 20 height 10
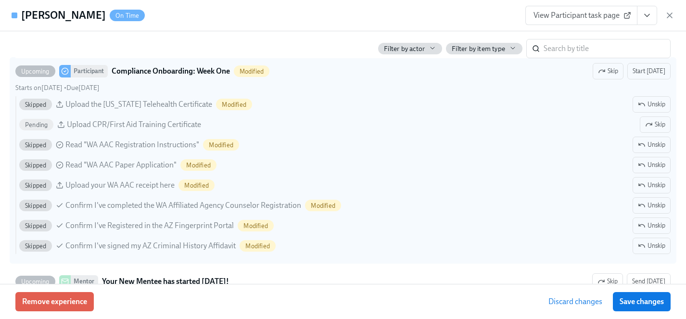
click at [655, 305] on span "Save changes" at bounding box center [642, 302] width 44 height 10
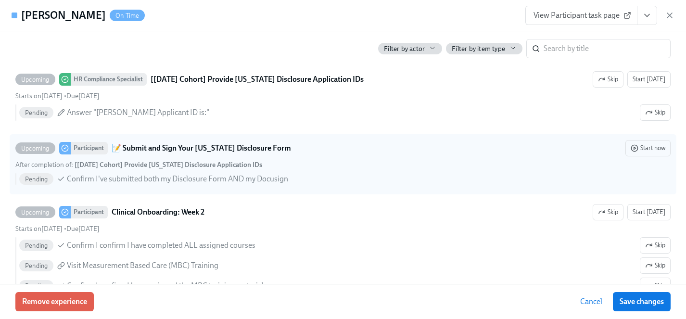
scroll to position [1639, 0]
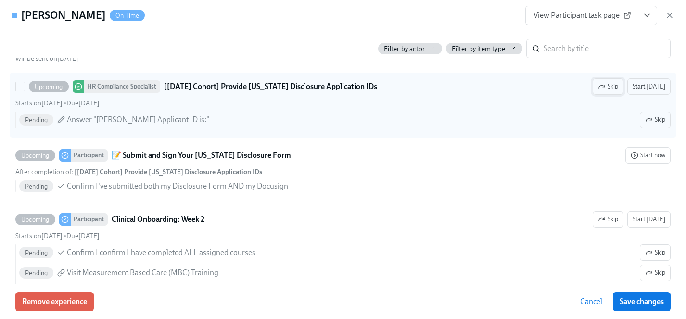
click at [611, 87] on span "Skip" at bounding box center [608, 87] width 20 height 10
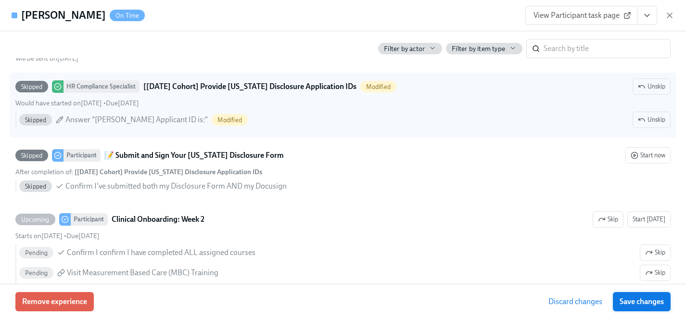
click at [657, 302] on span "Save changes" at bounding box center [642, 302] width 44 height 10
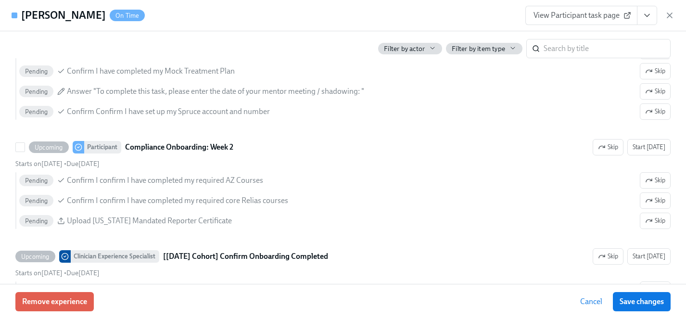
scroll to position [1931, 0]
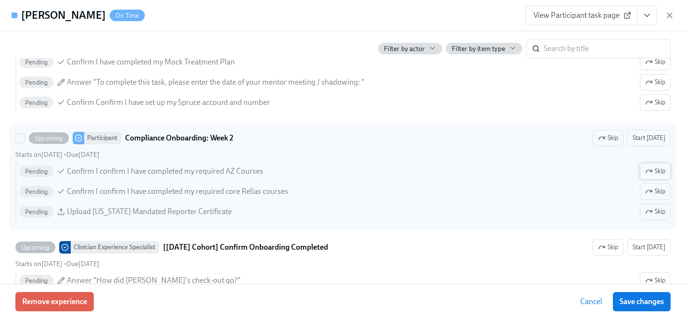
click at [658, 170] on span "Skip" at bounding box center [655, 171] width 20 height 10
click at [661, 212] on span "Skip" at bounding box center [655, 212] width 20 height 10
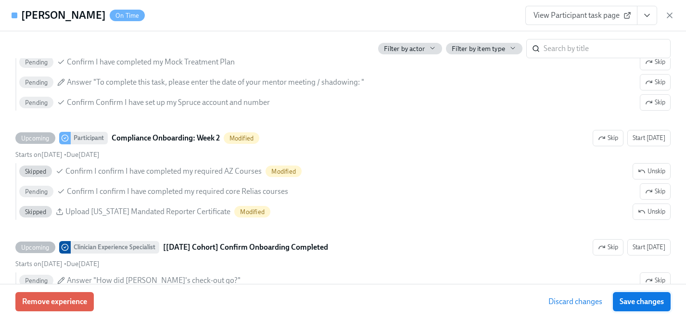
click at [651, 298] on span "Save changes" at bounding box center [642, 302] width 44 height 10
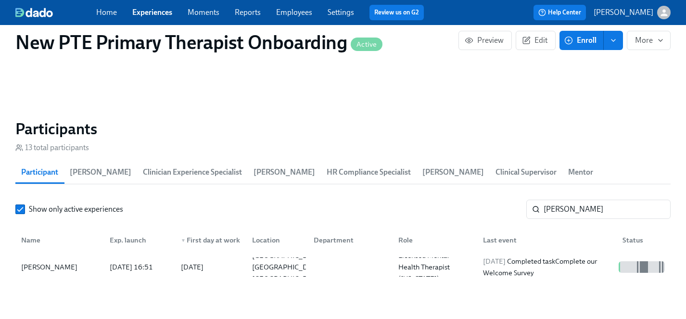
click at [160, 13] on link "Experiences" at bounding box center [152, 12] width 40 height 9
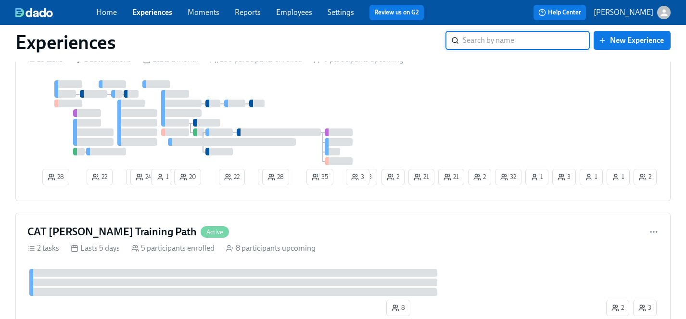
scroll to position [3003, 0]
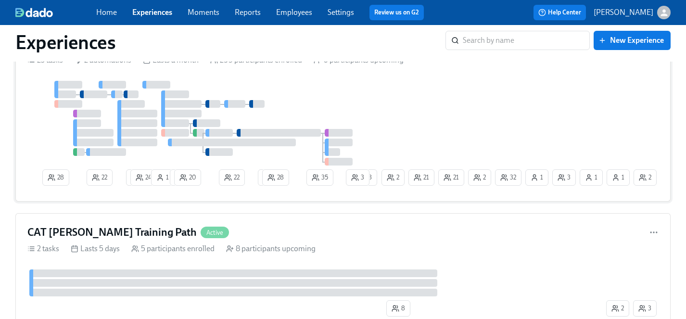
click at [378, 101] on div at bounding box center [203, 123] width 352 height 85
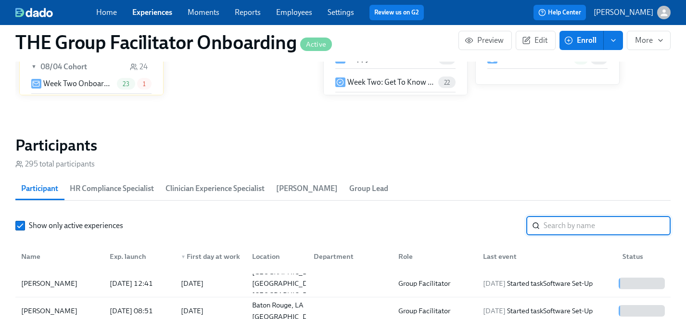
click at [583, 229] on input "search" at bounding box center [607, 225] width 127 height 19
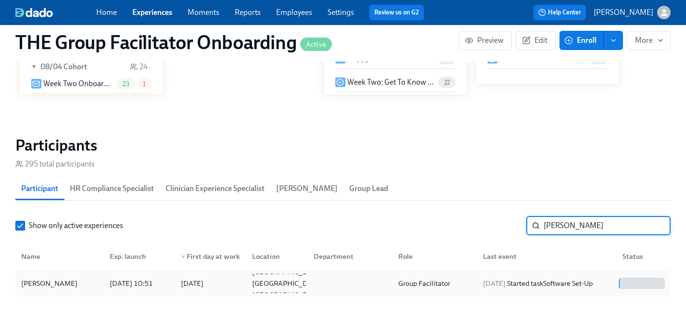
type input "[PERSON_NAME]"
click at [57, 282] on div "[PERSON_NAME]" at bounding box center [49, 284] width 64 height 12
